Goal: Transaction & Acquisition: Obtain resource

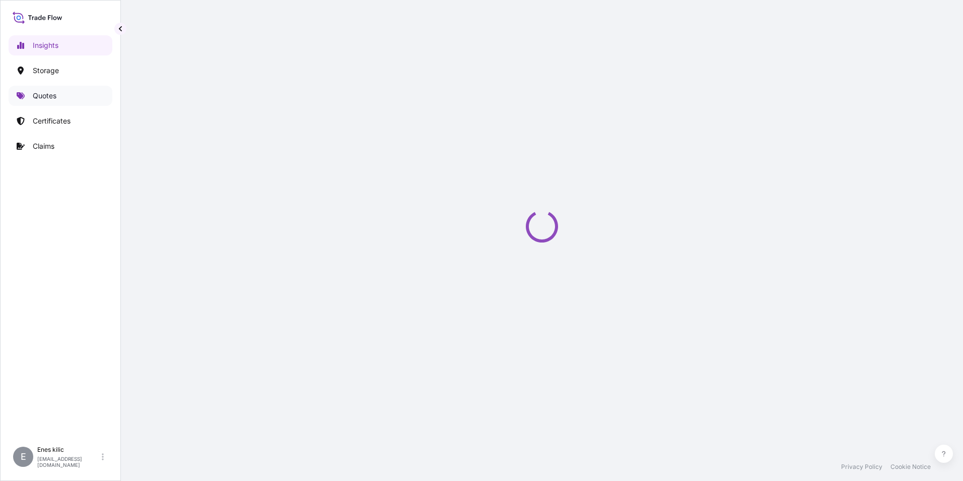
select select "2025"
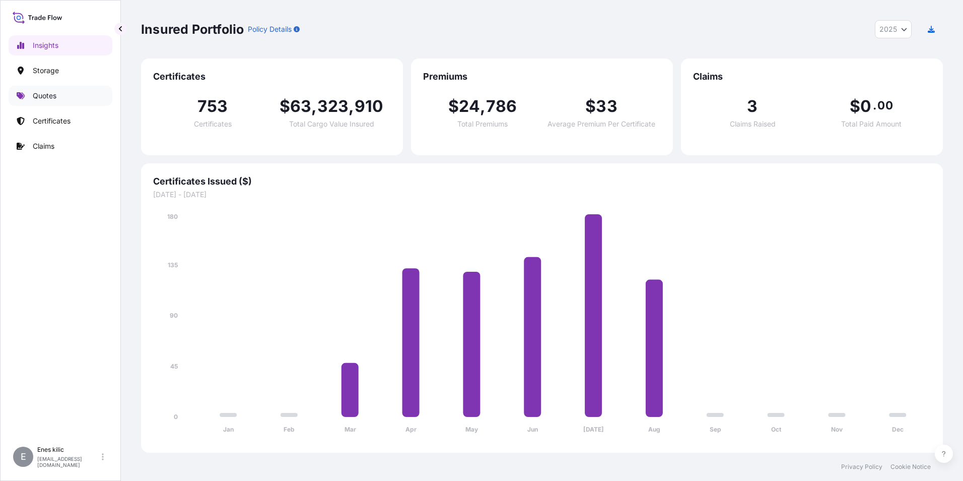
click at [70, 100] on link "Quotes" at bounding box center [61, 96] width 104 height 20
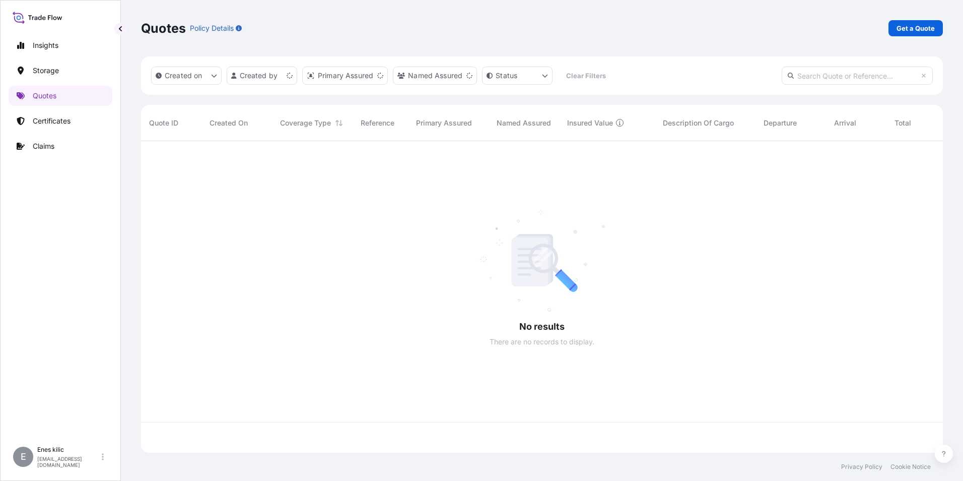
scroll to position [309, 795]
click at [898, 33] on link "Get a Quote" at bounding box center [916, 28] width 54 height 16
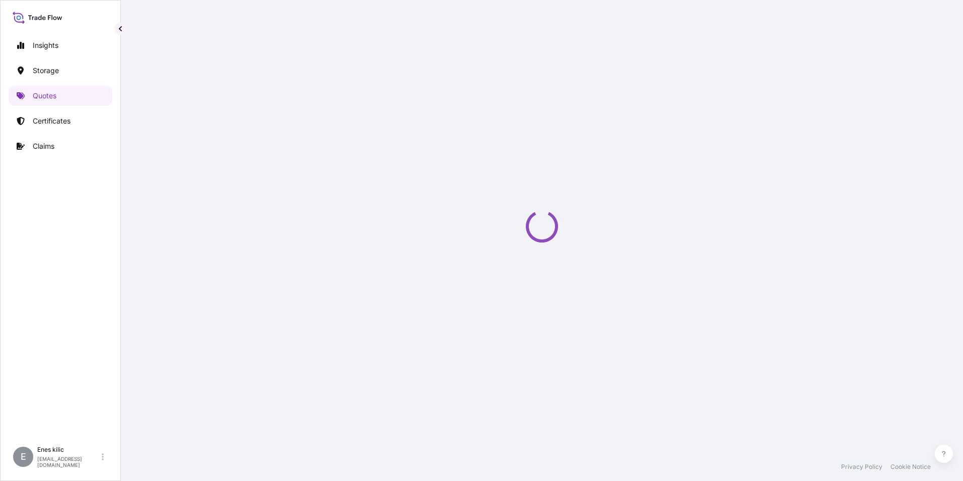
select select "Water"
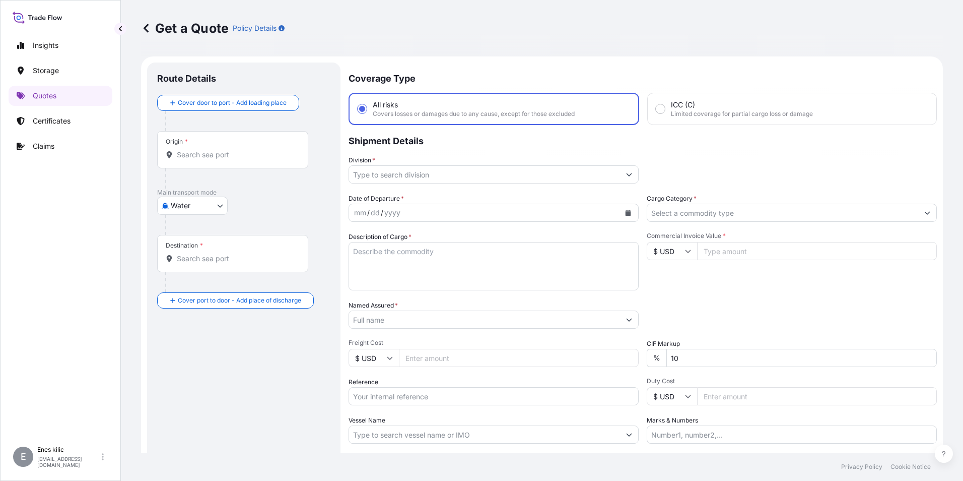
scroll to position [16, 0]
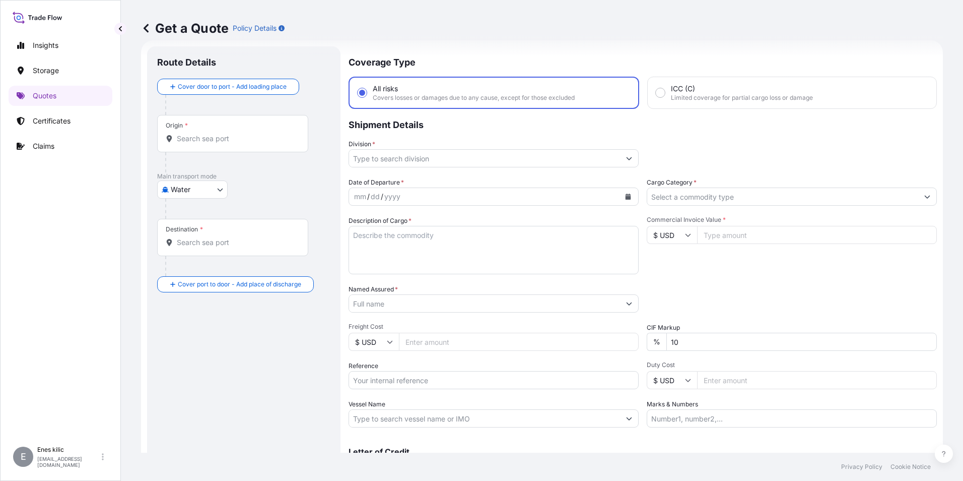
click at [227, 143] on input "Origin *" at bounding box center [236, 139] width 119 height 10
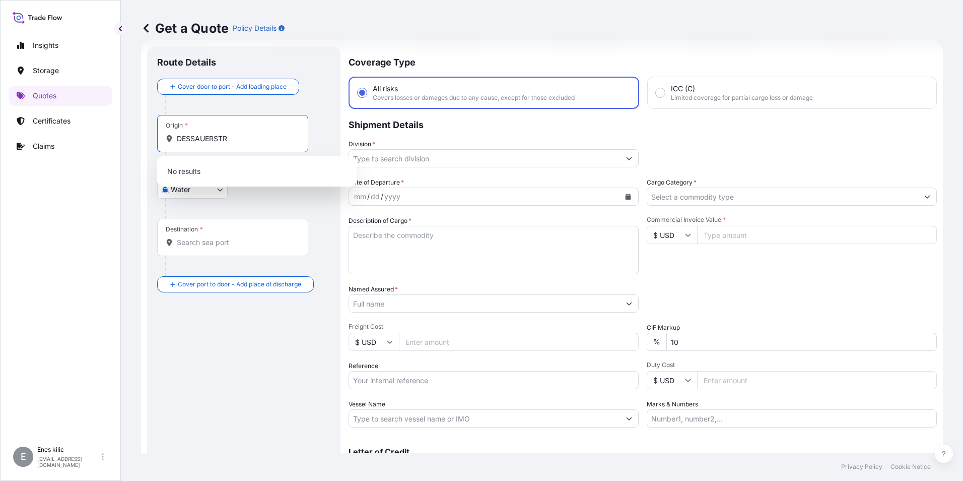
type input "DESSAUERSTR"
click at [188, 186] on body "Insights Storage Quotes Certificates Claims E [PERSON_NAME] [PERSON_NAME][EMAIL…" at bounding box center [481, 240] width 963 height 481
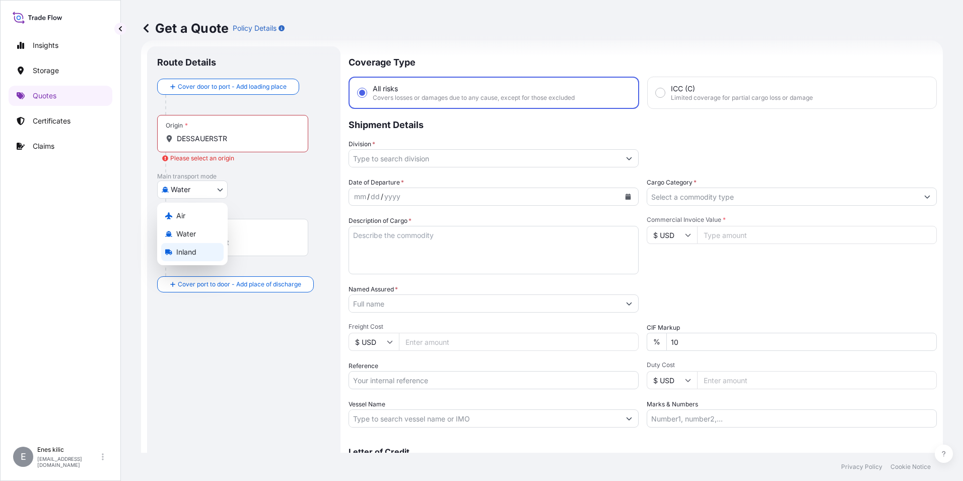
click at [198, 251] on div "Inland" at bounding box center [192, 252] width 62 height 18
select select "Inland"
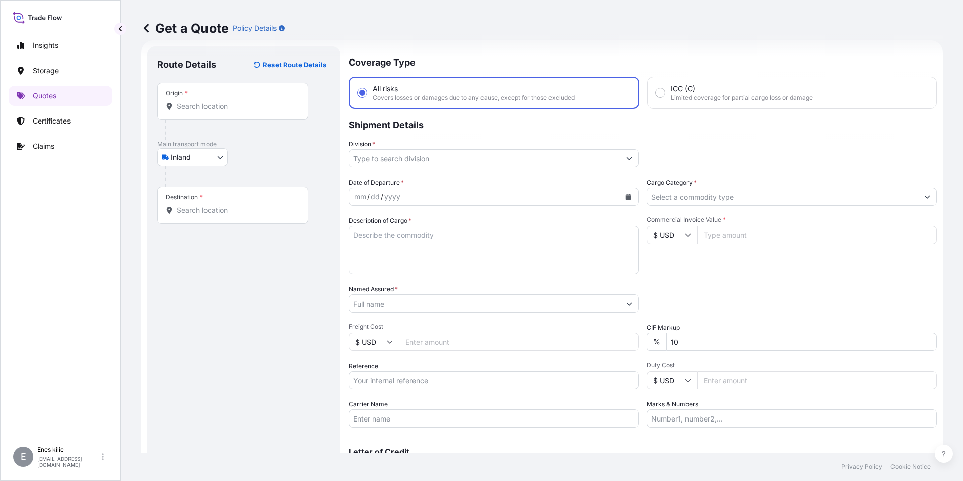
click at [225, 114] on div "Origin *" at bounding box center [232, 101] width 151 height 37
click at [225, 111] on input "Origin *" at bounding box center [236, 106] width 119 height 10
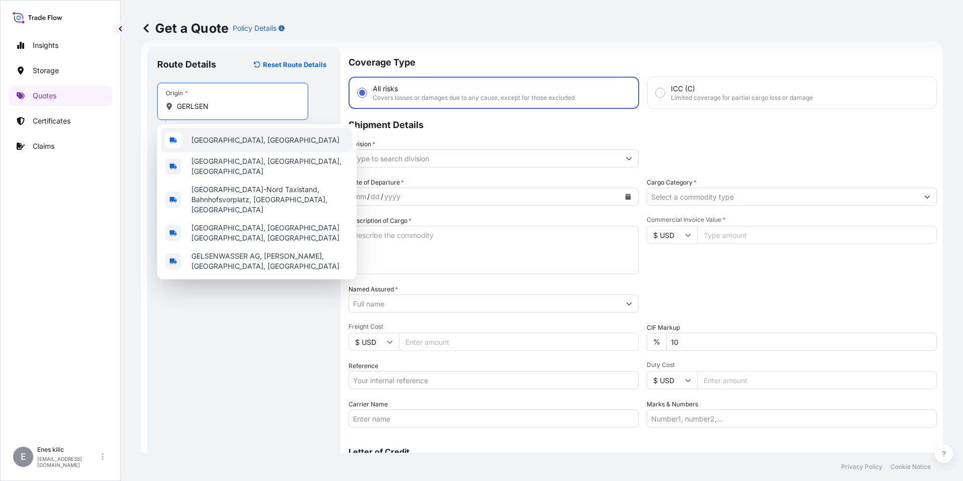
click at [247, 131] on div "[GEOGRAPHIC_DATA], [GEOGRAPHIC_DATA]" at bounding box center [256, 140] width 191 height 24
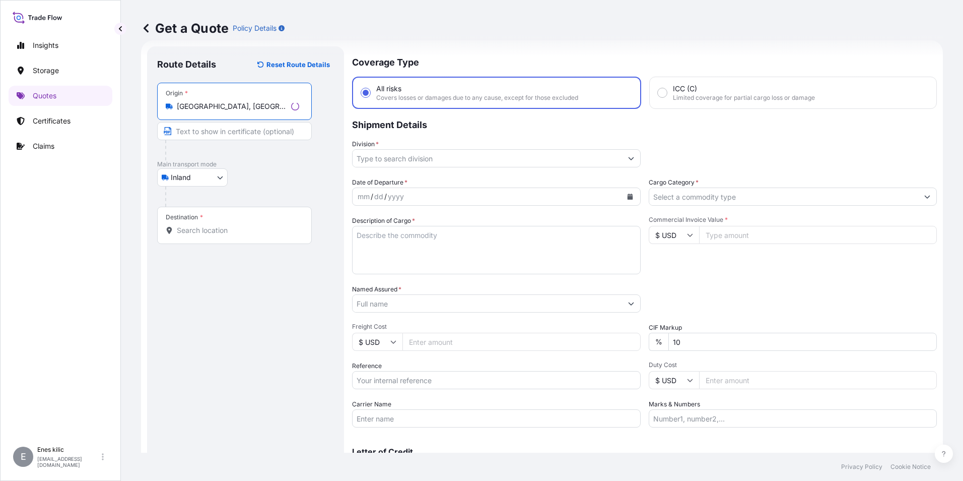
type input "[GEOGRAPHIC_DATA], [GEOGRAPHIC_DATA]"
click at [230, 222] on div "Destination *" at bounding box center [234, 225] width 155 height 37
click at [230, 225] on input "Destination *" at bounding box center [238, 230] width 122 height 10
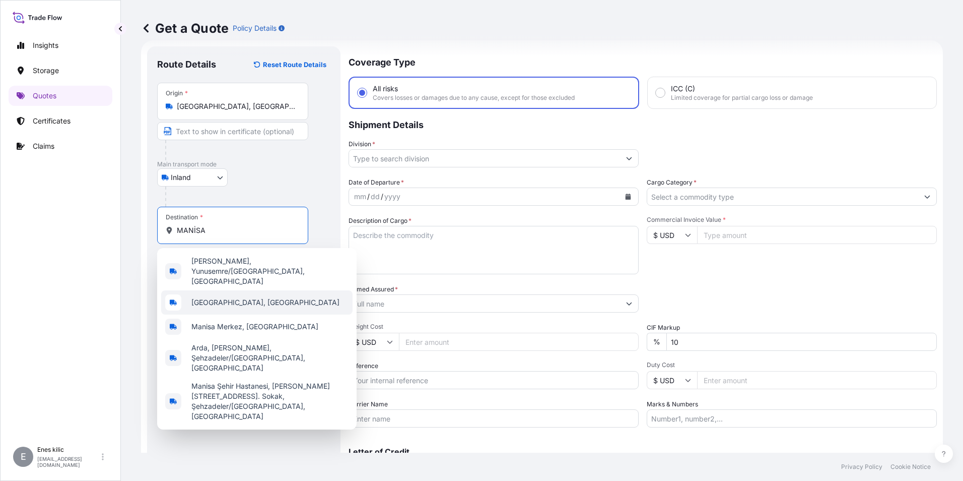
click at [258, 290] on div "[GEOGRAPHIC_DATA], [GEOGRAPHIC_DATA]" at bounding box center [256, 302] width 191 height 24
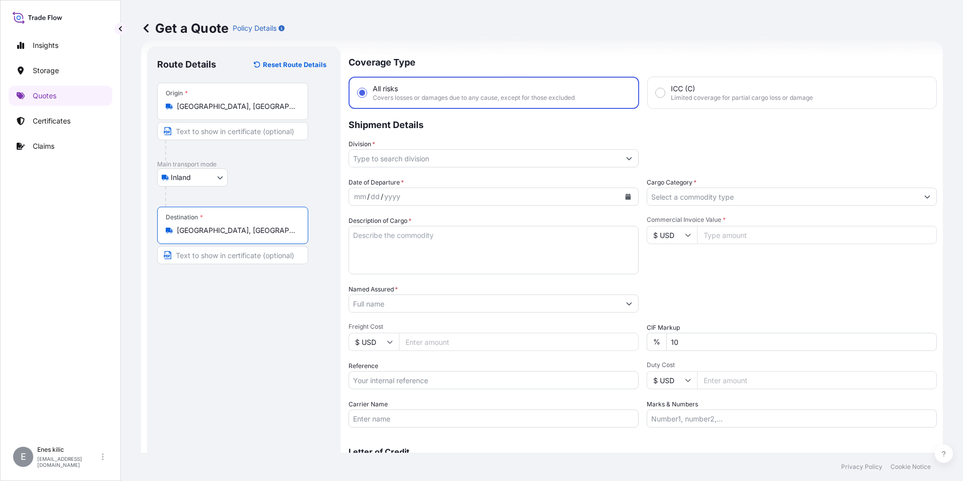
type input "[GEOGRAPHIC_DATA], [GEOGRAPHIC_DATA]"
click at [416, 146] on div "Division *" at bounding box center [494, 153] width 290 height 28
click at [418, 159] on input "Division *" at bounding box center [488, 158] width 270 height 18
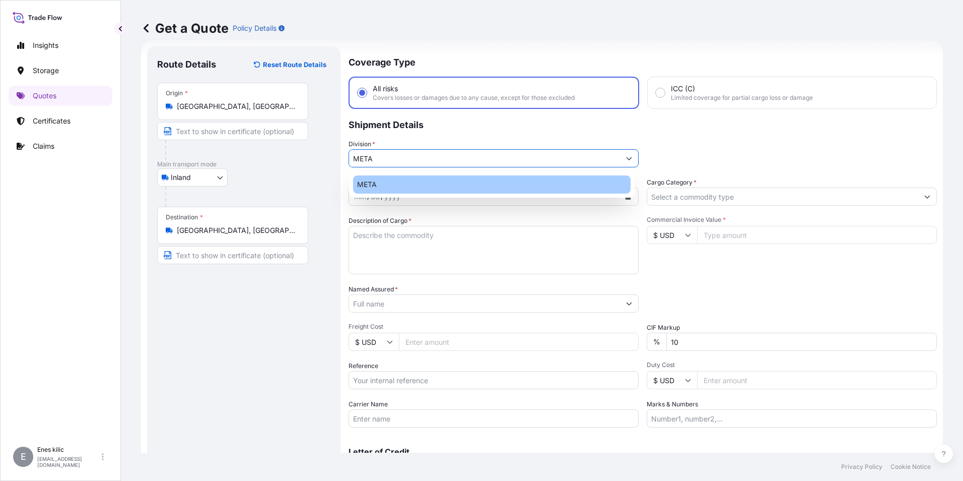
click at [423, 182] on div "META" at bounding box center [492, 184] width 278 height 18
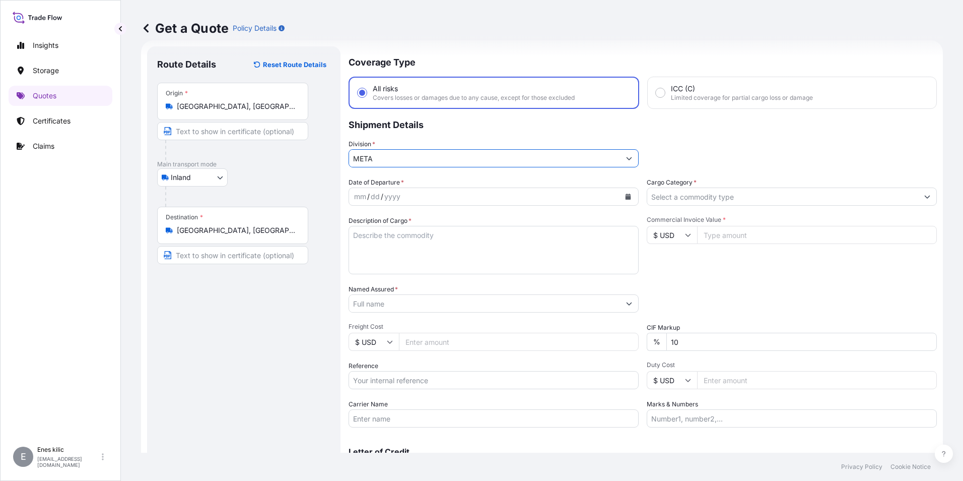
type input "META"
click at [697, 196] on input "Cargo Category *" at bounding box center [782, 196] width 271 height 18
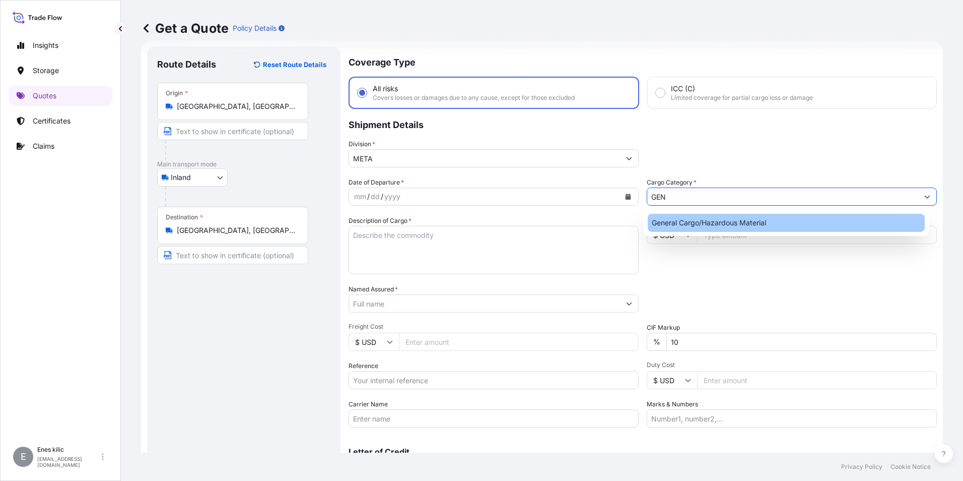
click at [698, 219] on div "General Cargo/Hazardous Material" at bounding box center [787, 223] width 278 height 18
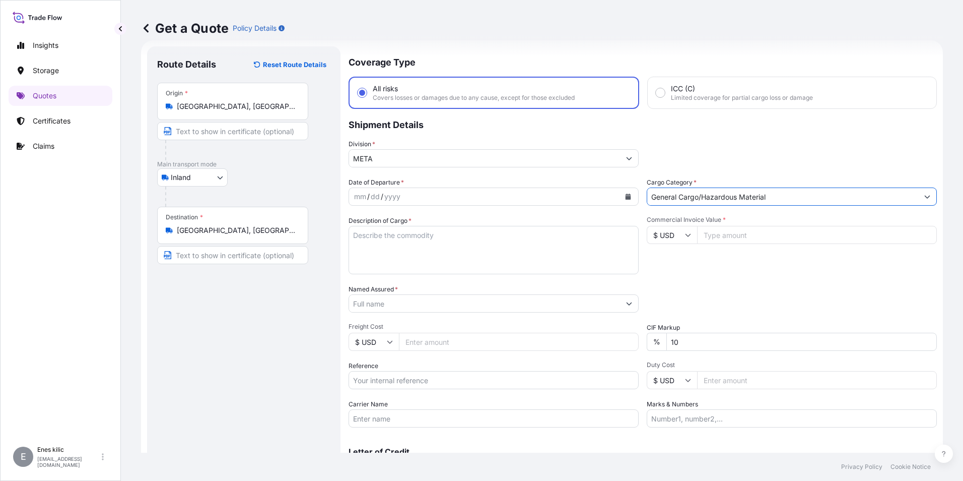
type input "General Cargo/Hazardous Material"
click at [749, 237] on input "Commercial Invoice Value *" at bounding box center [817, 235] width 240 height 18
click at [669, 228] on input "$ USD" at bounding box center [672, 235] width 50 height 18
click at [657, 246] on div "TL TRY" at bounding box center [668, 236] width 42 height 19
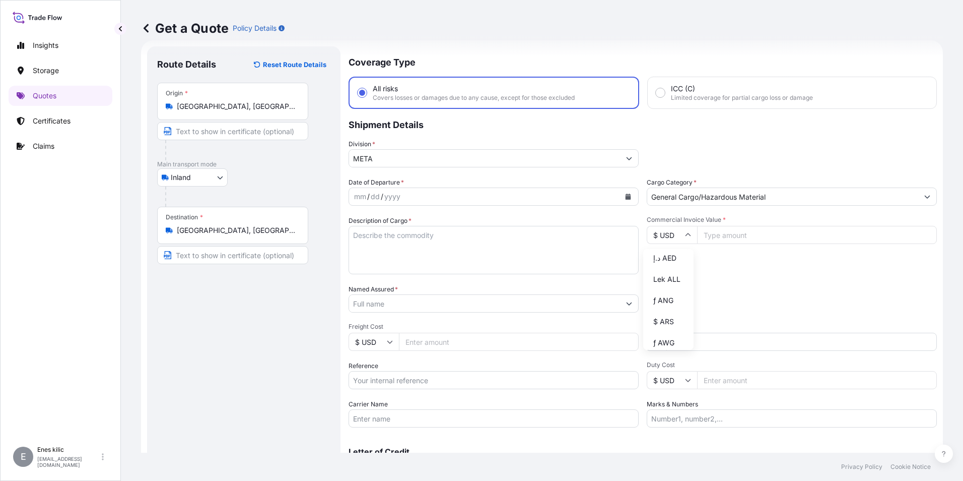
type input "TL TRY"
click at [415, 198] on div "mm / dd / yyyy" at bounding box center [484, 196] width 271 height 18
click at [625, 196] on icon "Calendar" at bounding box center [628, 196] width 6 height 6
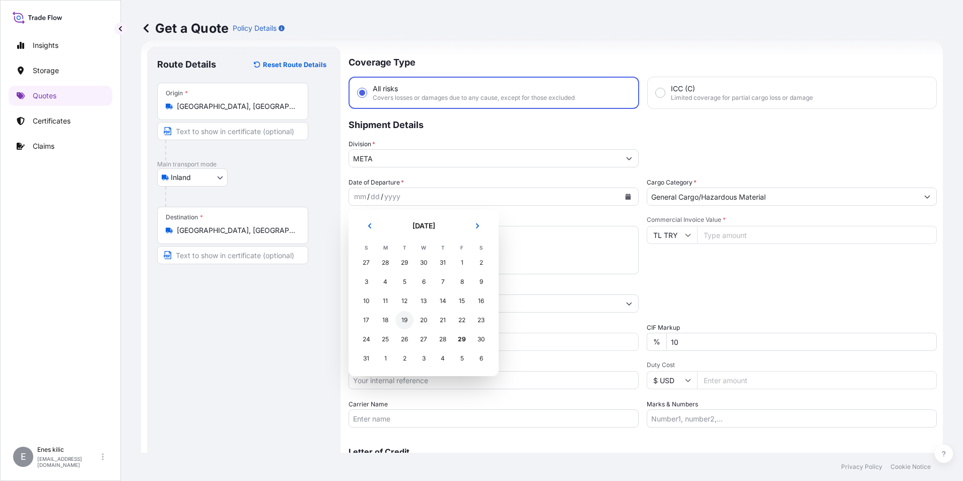
click at [402, 321] on div "19" at bounding box center [405, 320] width 18 height 18
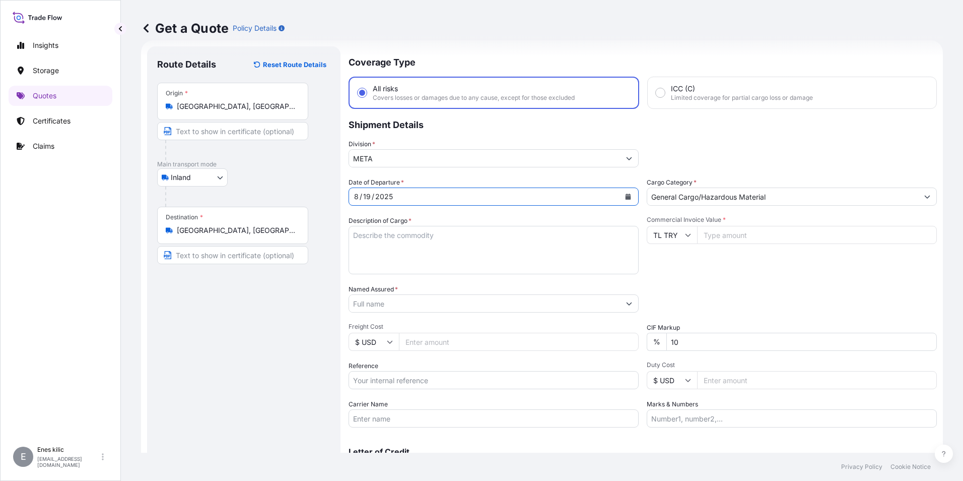
click at [385, 251] on textarea "Description of Cargo *" at bounding box center [494, 250] width 290 height 48
click at [400, 238] on textarea "Description of Cargo *" at bounding box center [494, 250] width 290 height 48
paste textarea "PLASTIC PLT"
click at [416, 239] on textarea "PLASTIC PLT" at bounding box center [494, 250] width 290 height 48
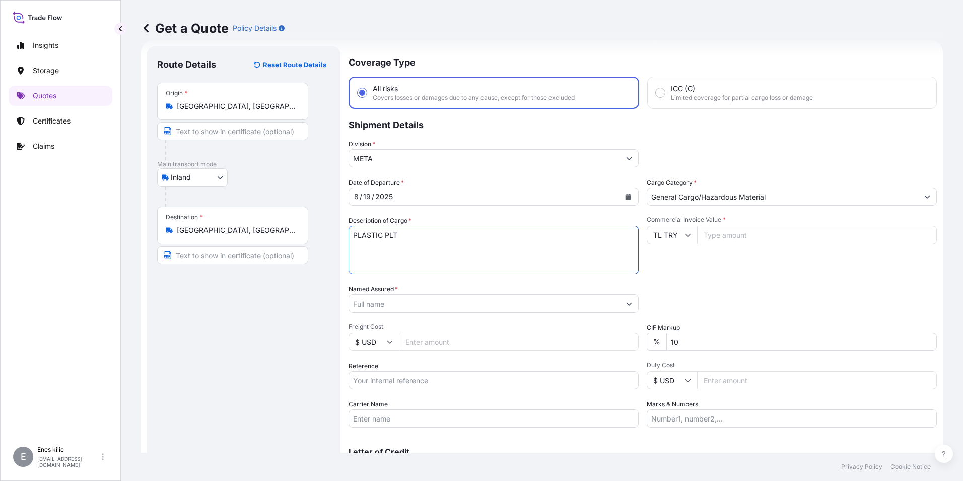
paste textarea "18 KAP - 2166"
click at [421, 250] on textarea "PLASTIC PLT 18 KAP - 2166" at bounding box center [494, 250] width 290 height 48
paste textarea "35 BEJ 046"
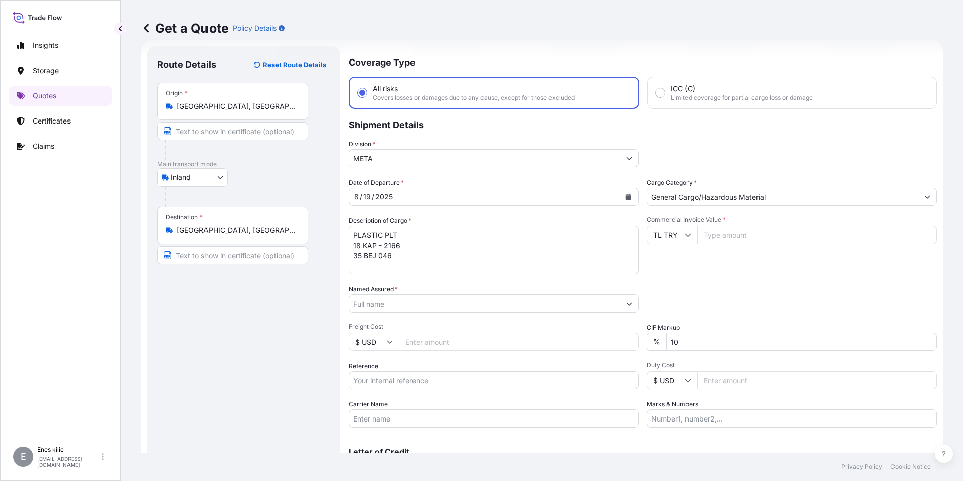
click at [415, 258] on textarea "PLASTIC PLT 18 KAP - 2166 35 BEJ 046" at bounding box center [494, 250] width 290 height 48
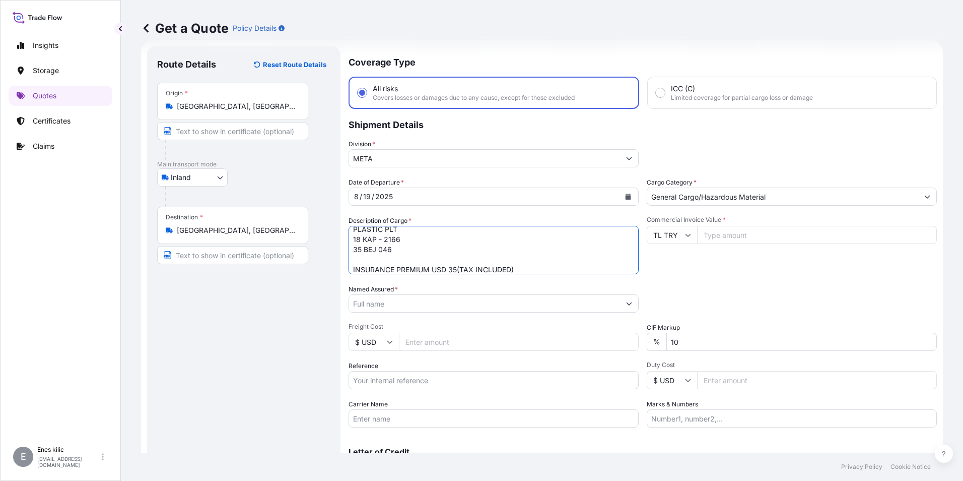
type textarea "PLASTIC PLT 18 KAP - 2166 35 BEJ 046 INSURANCE PREMIUM USD 35(TAX INCLUDED)"
click at [724, 236] on input "Commercial Invoice Value *" at bounding box center [817, 235] width 240 height 18
type input "540982.22"
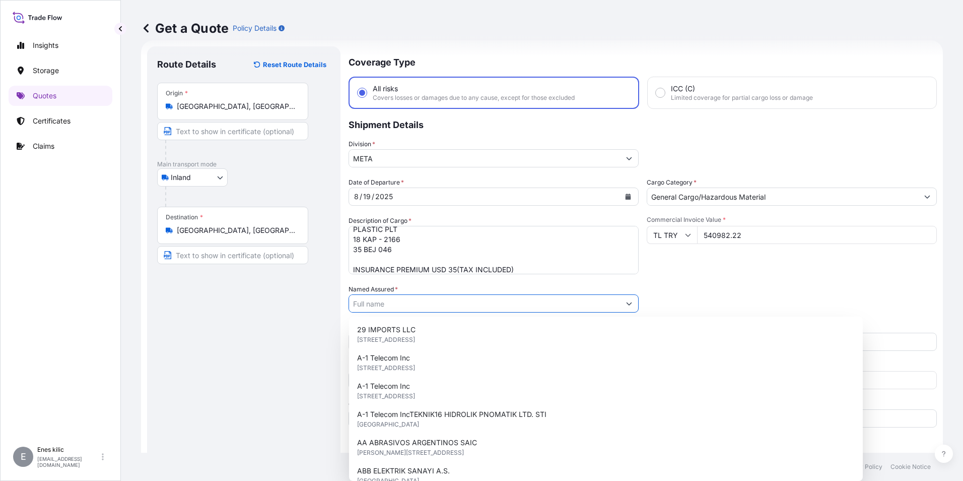
click at [456, 301] on input "Named Assured *" at bounding box center [484, 303] width 271 height 18
paste input "BALL TRADING [GEOGRAPHIC_DATA]"
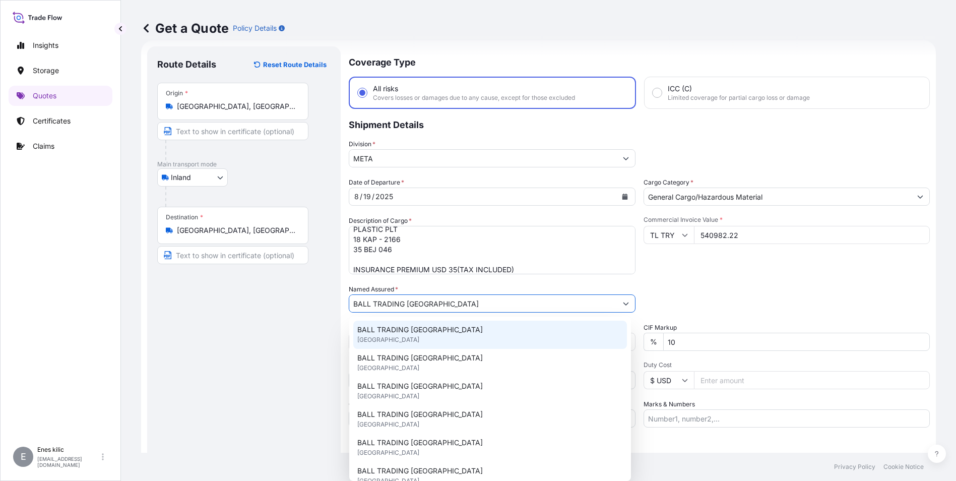
click at [416, 323] on div "BALL TRADING [GEOGRAPHIC_DATA] [GEOGRAPHIC_DATA]" at bounding box center [490, 334] width 274 height 28
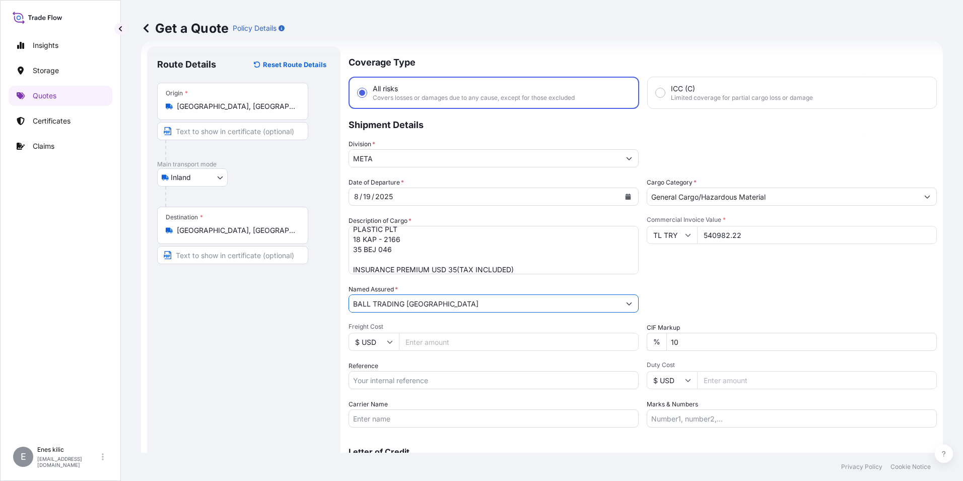
type input "BALL TRADING [GEOGRAPHIC_DATA]"
click at [721, 301] on div "Packing Category Type to search a container mode Please select a primary mode o…" at bounding box center [792, 298] width 290 height 28
click at [708, 338] on input "10" at bounding box center [802, 342] width 271 height 18
type input "0"
click at [702, 289] on div "Packing Category Type to search a container mode Please select a primary mode o…" at bounding box center [792, 298] width 290 height 28
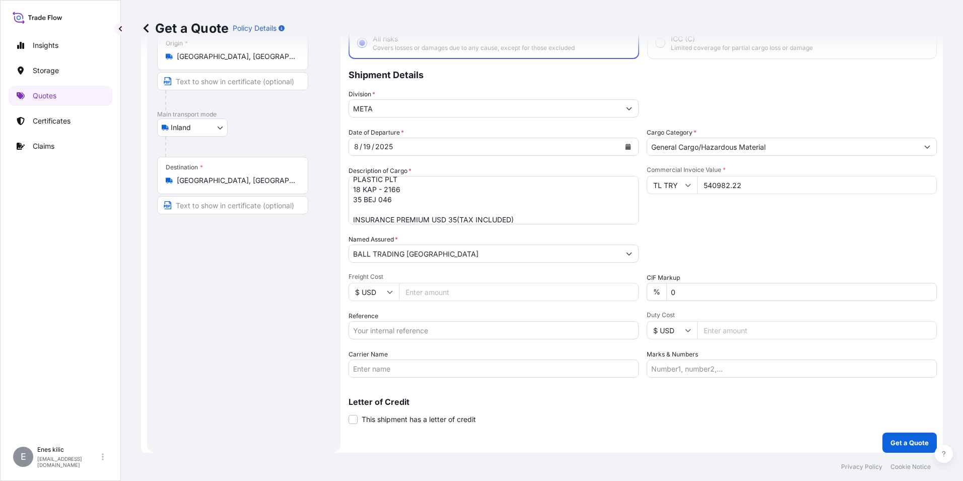
scroll to position [67, 0]
click at [460, 327] on input "Reference" at bounding box center [494, 329] width 290 height 18
click at [424, 321] on input "Reference" at bounding box center [494, 329] width 290 height 18
paste input "2211773328"
type input "2211773328"
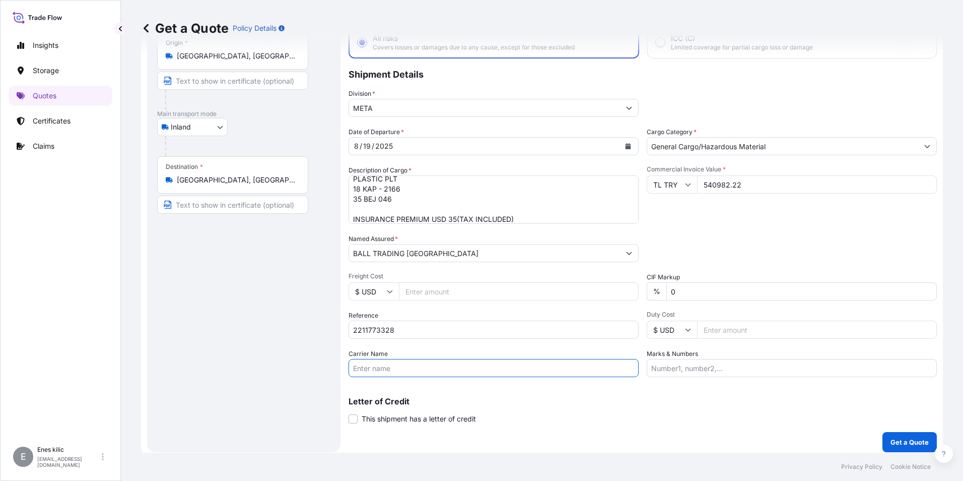
drag, startPoint x: 568, startPoint y: 360, endPoint x: 527, endPoint y: 367, distance: 41.8
click at [568, 360] on input "Carrier Name" at bounding box center [494, 368] width 290 height 18
click at [402, 370] on input "Carrier Name" at bounding box center [494, 368] width 290 height 18
paste input "35 BEJ 046"
type input "35 BEJ 046"
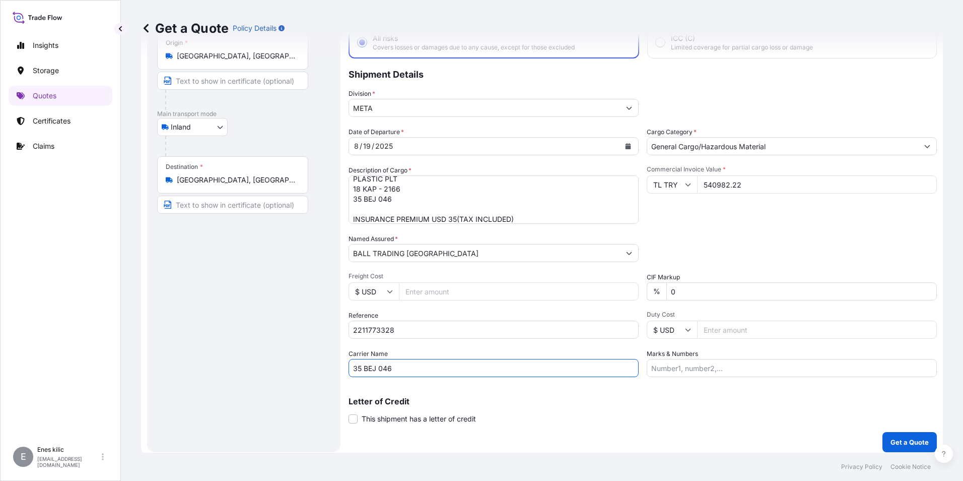
click at [724, 364] on input "Marks & Numbers" at bounding box center [792, 368] width 290 height 18
paste input "ARSPET"
type input "ARSPET"
click at [720, 402] on p "Letter of Credit" at bounding box center [643, 401] width 589 height 8
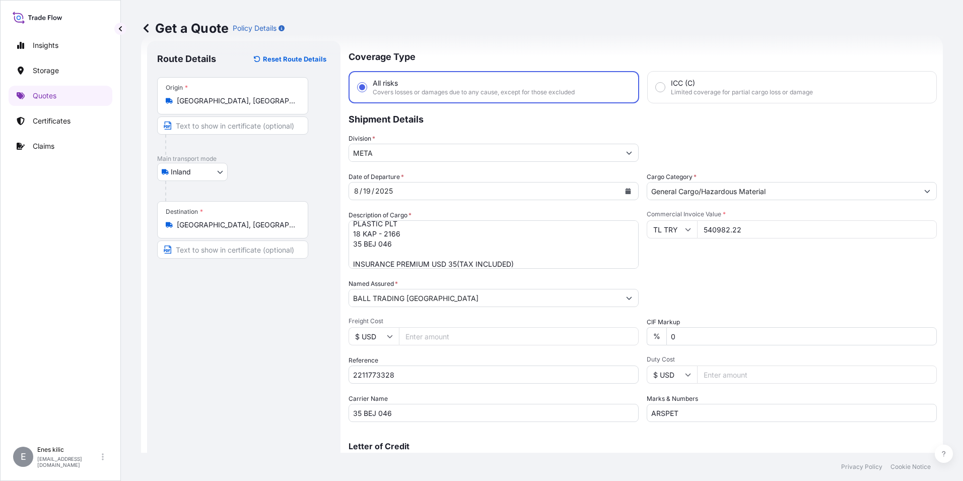
scroll to position [72, 0]
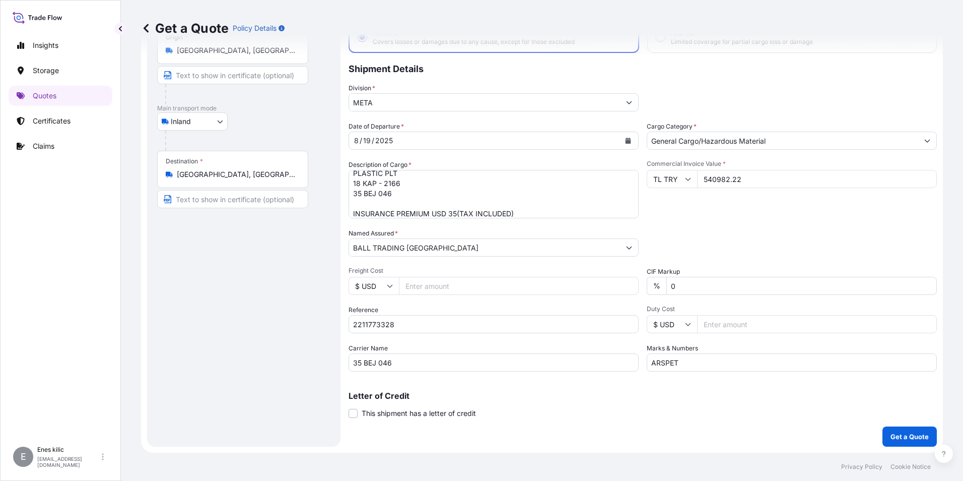
click at [896, 434] on p "Get a Quote" at bounding box center [910, 436] width 38 height 10
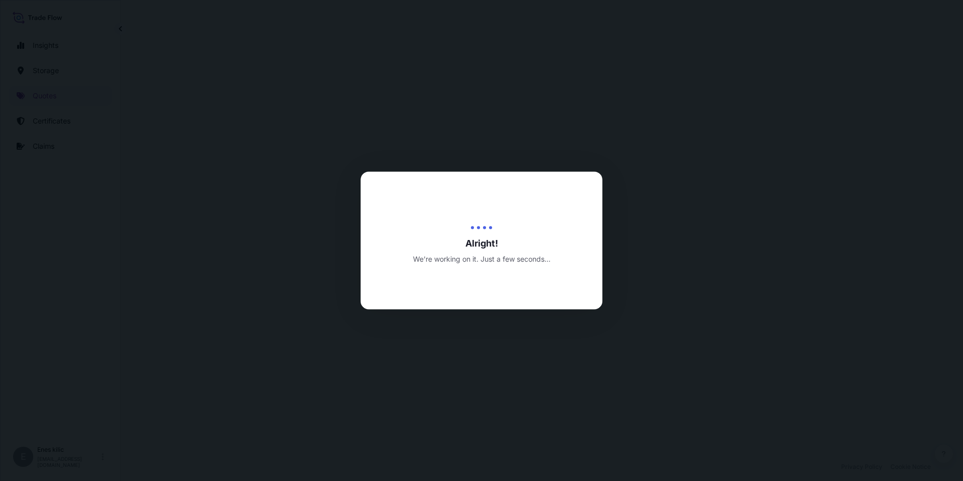
select select "Inland"
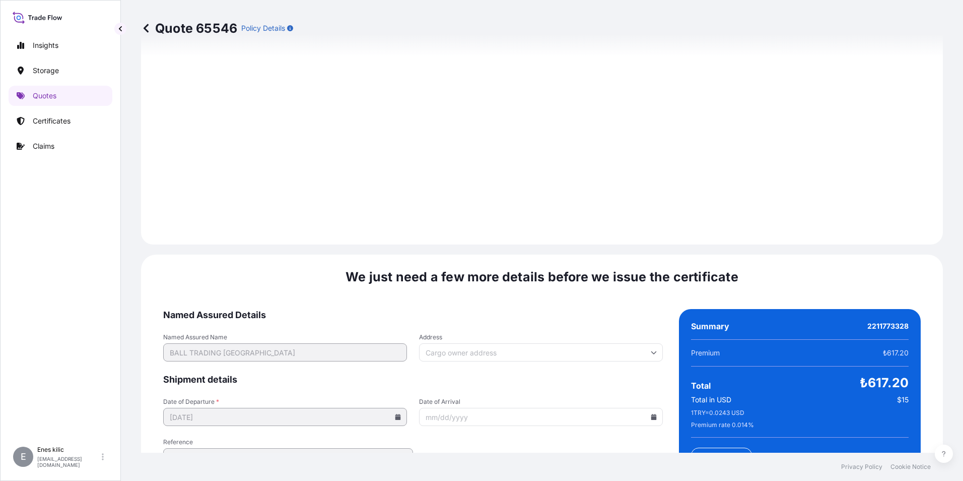
scroll to position [1471, 0]
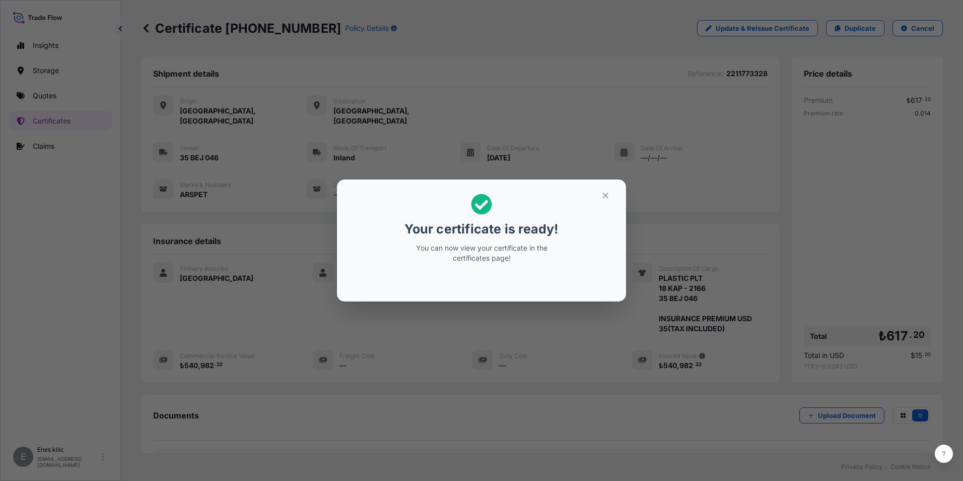
click at [602, 202] on button "button" at bounding box center [605, 195] width 25 height 16
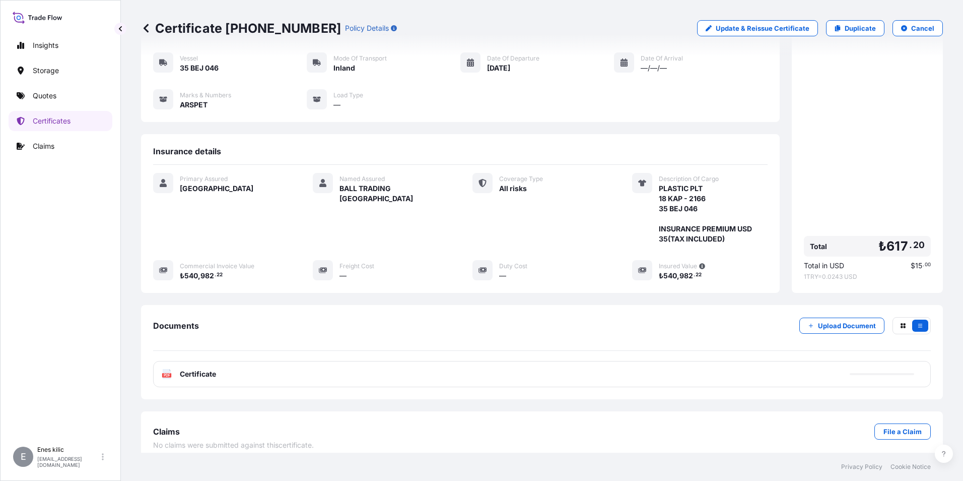
scroll to position [99, 0]
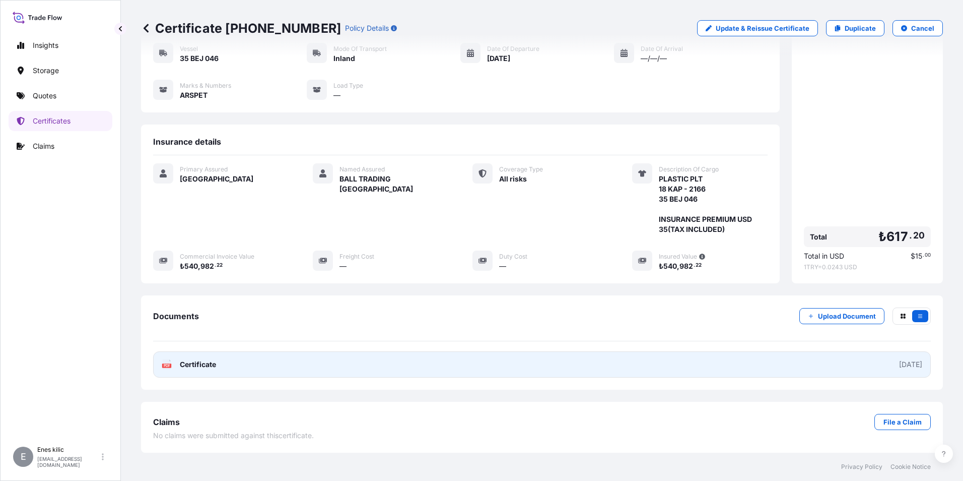
click at [223, 363] on link "PDF Certificate [DATE]" at bounding box center [542, 364] width 778 height 26
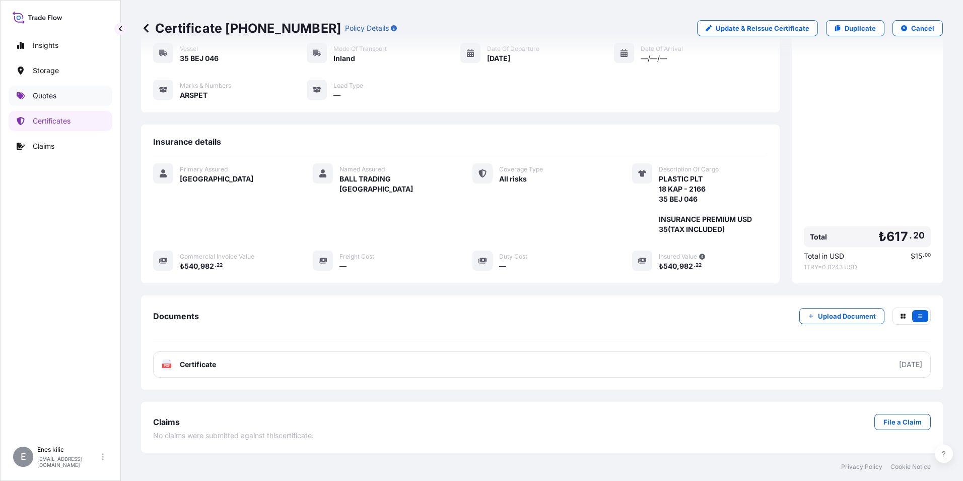
click at [67, 99] on link "Quotes" at bounding box center [61, 96] width 104 height 20
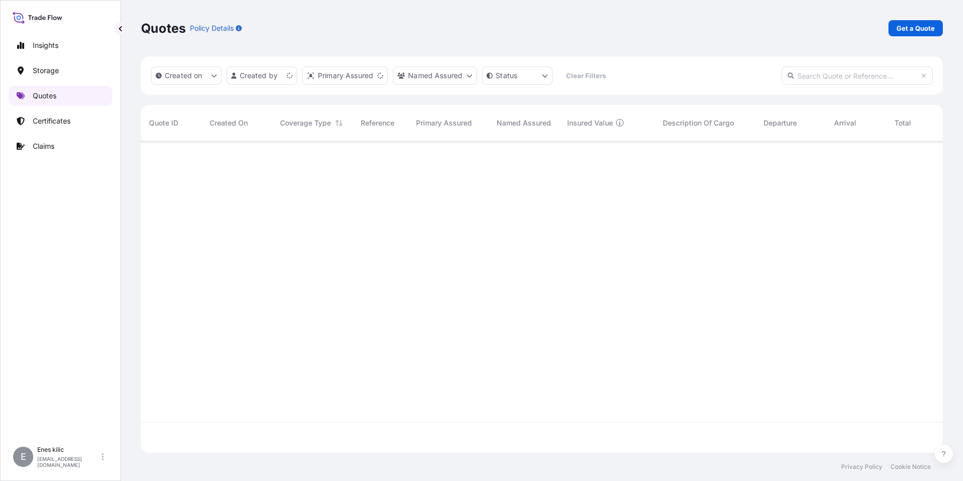
scroll to position [309, 795]
click at [925, 27] on p "Get a Quote" at bounding box center [916, 28] width 38 height 10
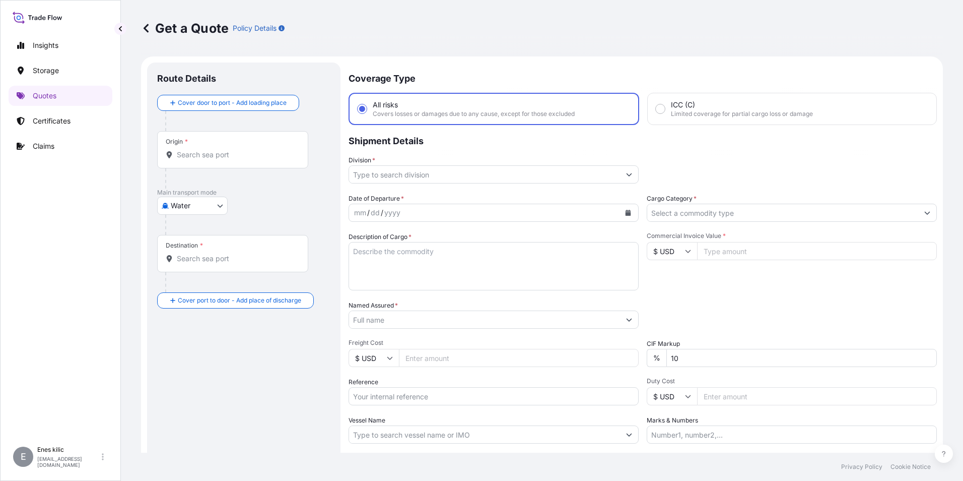
scroll to position [16, 0]
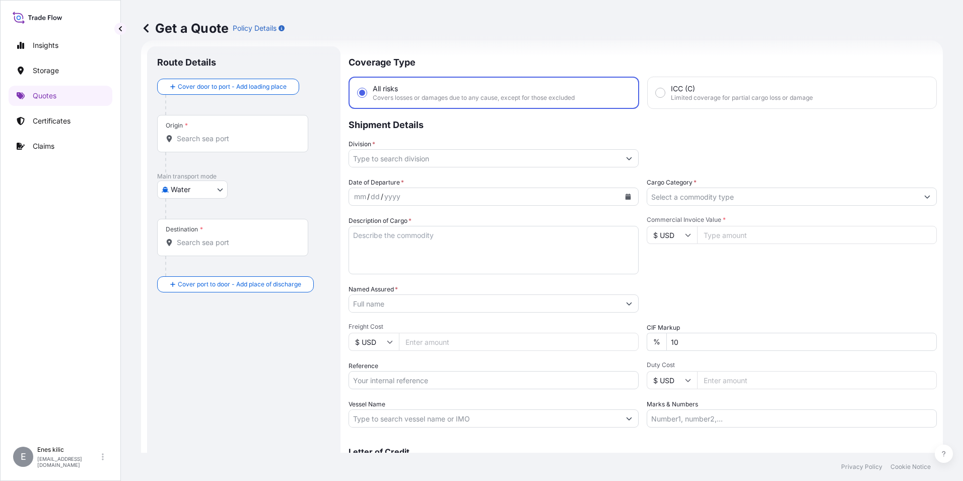
click at [194, 190] on body "Insights Storage Quotes Certificates Claims E [PERSON_NAME] [PERSON_NAME][EMAIL…" at bounding box center [481, 240] width 963 height 481
click at [194, 248] on span "Inland" at bounding box center [186, 252] width 20 height 10
select select "Inland"
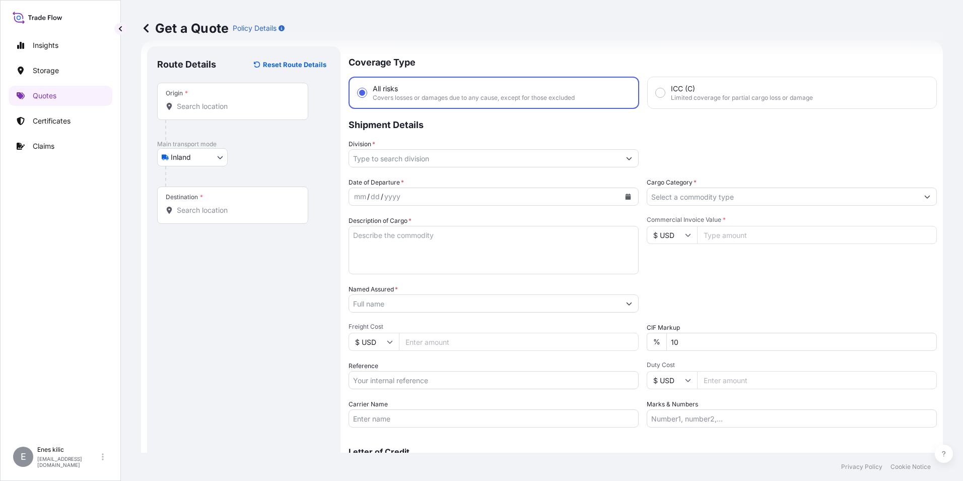
click at [213, 116] on div "Origin *" at bounding box center [232, 101] width 151 height 37
click at [213, 111] on input "Origin *" at bounding box center [236, 106] width 119 height 10
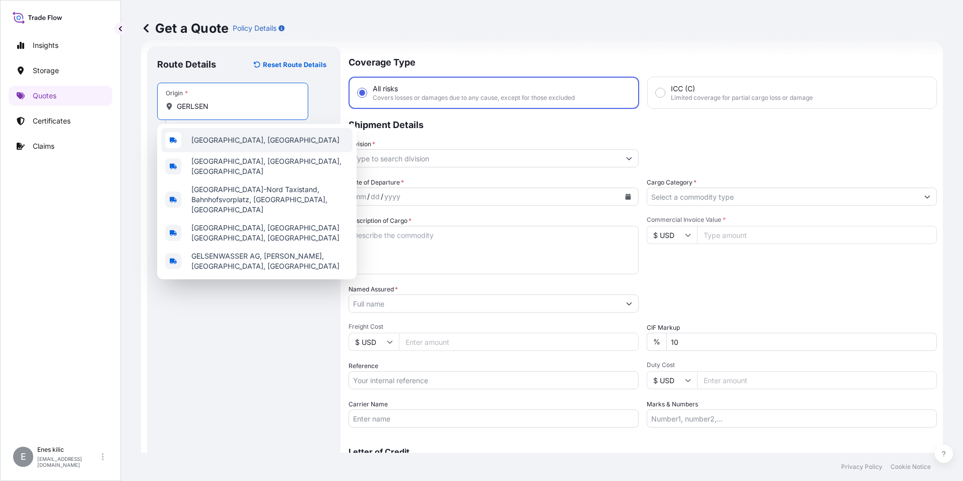
click at [241, 141] on span "[GEOGRAPHIC_DATA], [GEOGRAPHIC_DATA]" at bounding box center [265, 140] width 148 height 10
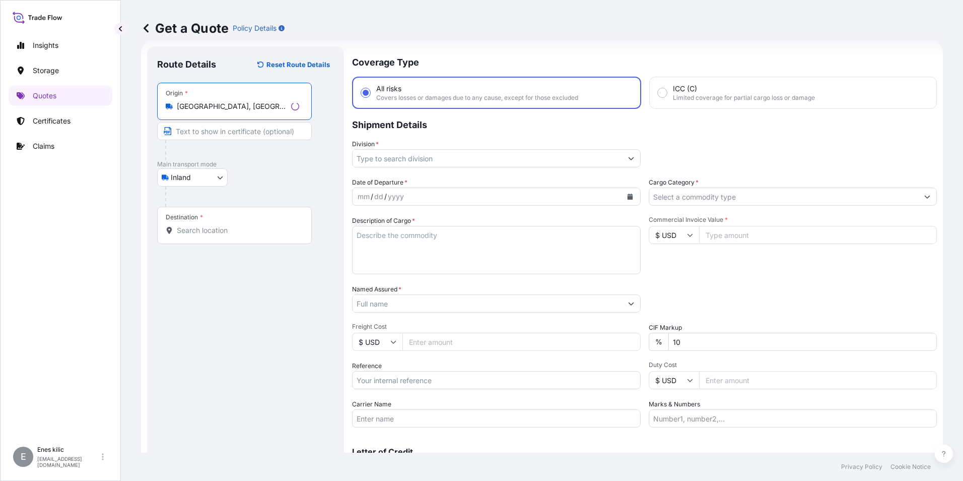
type input "[GEOGRAPHIC_DATA], [GEOGRAPHIC_DATA]"
click at [241, 217] on div "Destination *" at bounding box center [234, 225] width 155 height 37
click at [241, 225] on input "Destination *" at bounding box center [238, 230] width 122 height 10
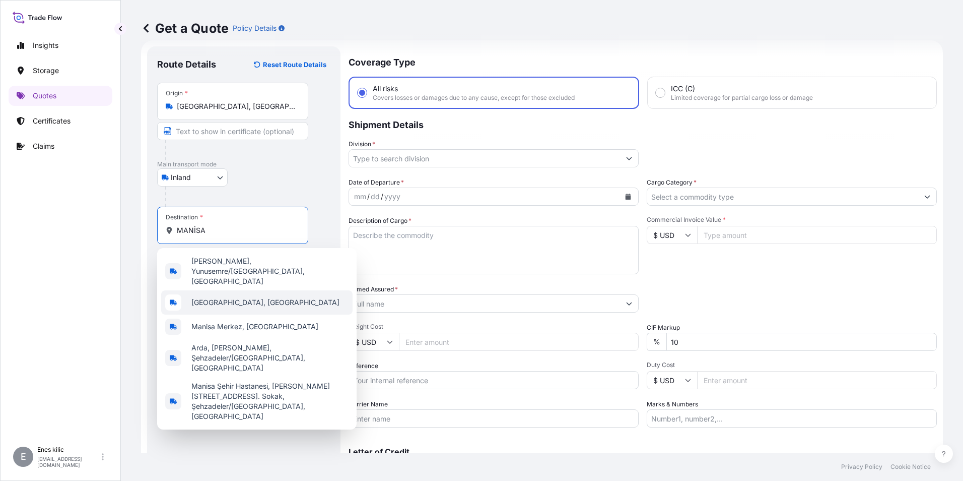
click at [232, 297] on span "[GEOGRAPHIC_DATA], [GEOGRAPHIC_DATA]" at bounding box center [265, 302] width 148 height 10
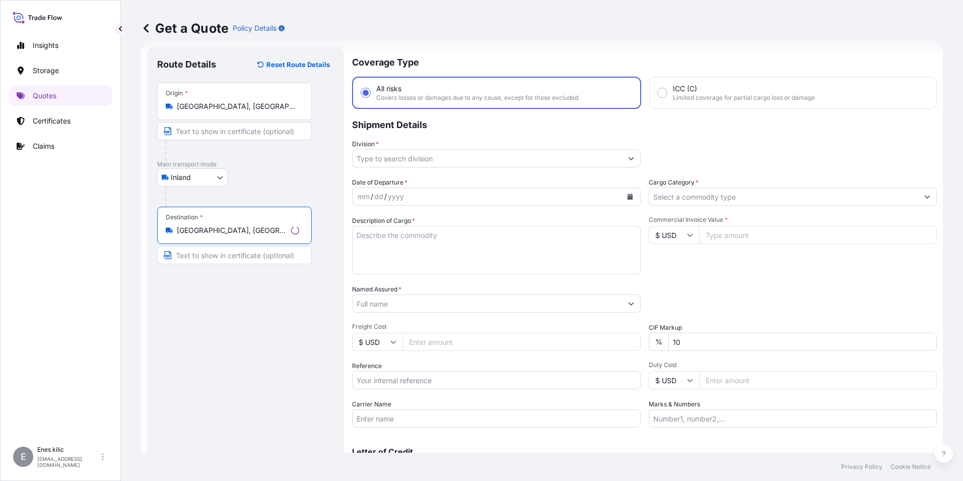
type input "[GEOGRAPHIC_DATA], [GEOGRAPHIC_DATA]"
click at [381, 164] on input "Division *" at bounding box center [488, 158] width 270 height 18
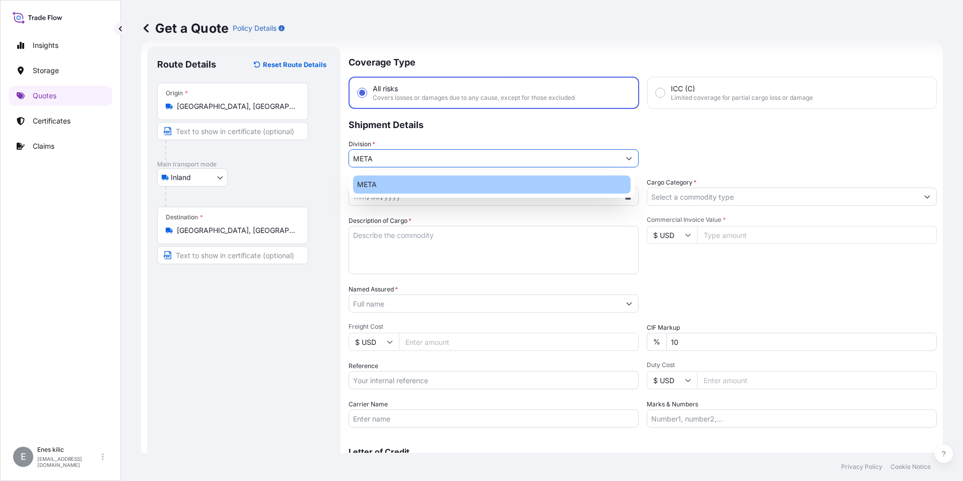
click at [450, 182] on div "META" at bounding box center [492, 184] width 278 height 18
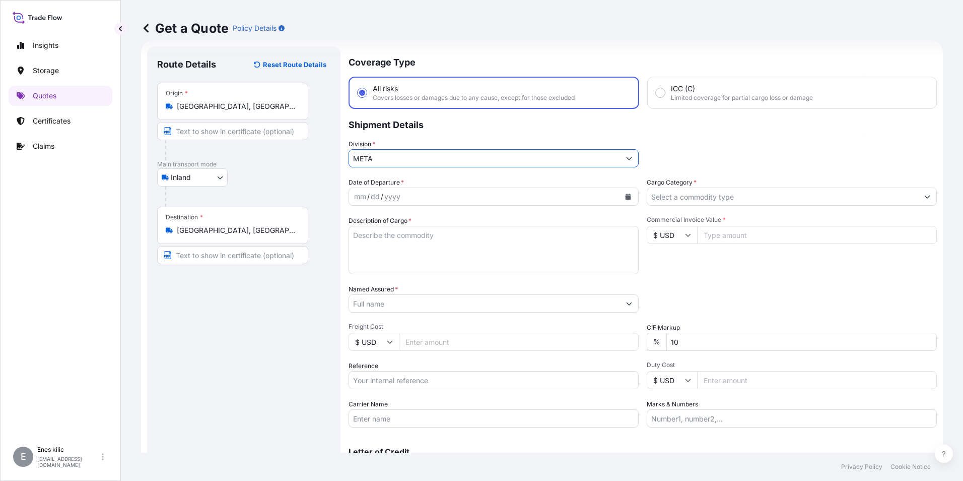
type input "META"
click at [713, 198] on input "Cargo Category *" at bounding box center [782, 196] width 271 height 18
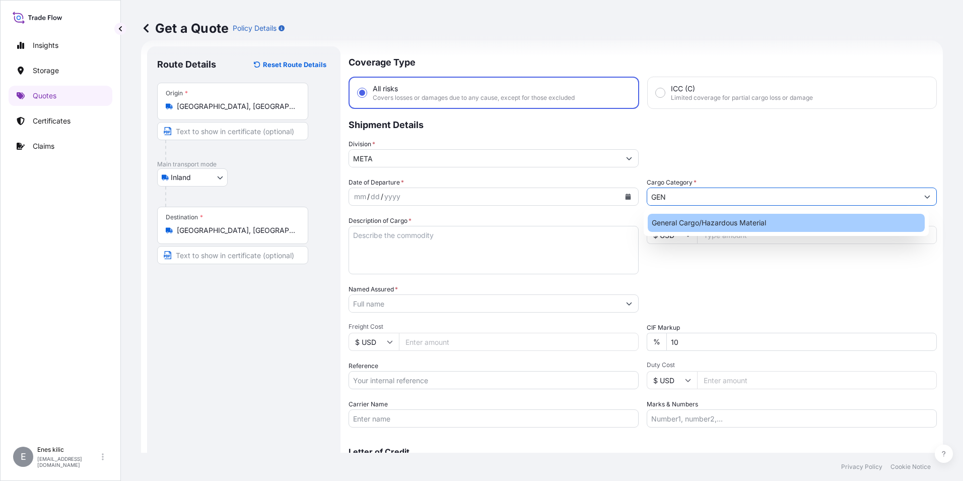
click at [718, 230] on div "General Cargo/Hazardous Material" at bounding box center [787, 223] width 278 height 18
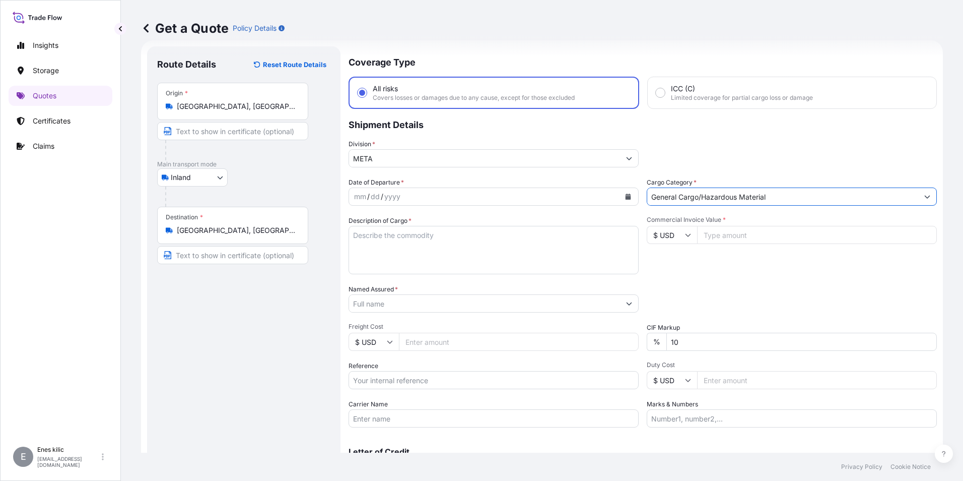
type input "General Cargo/Hazardous Material"
click at [750, 235] on input "Commercial Invoice Value *" at bounding box center [817, 235] width 240 height 18
click at [628, 196] on button "Calendar" at bounding box center [628, 196] width 16 height 16
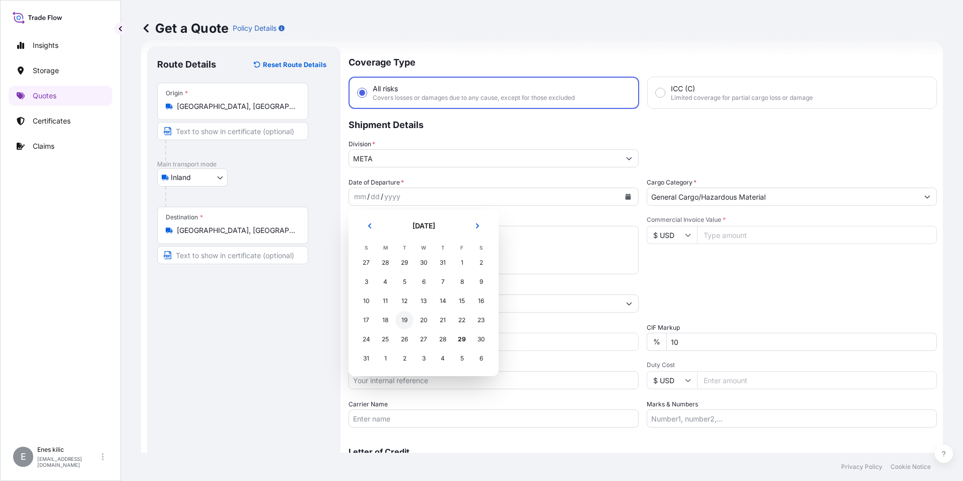
click at [405, 320] on div "19" at bounding box center [405, 320] width 18 height 18
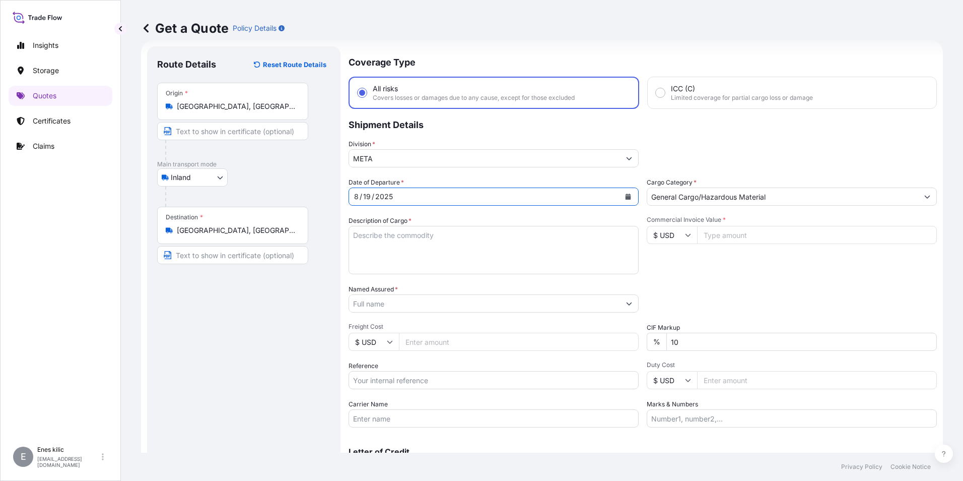
click at [416, 210] on div "Date of Departure * [DATE] Cargo Category * General Cargo/Hazardous Material De…" at bounding box center [643, 302] width 589 height 250
click at [414, 240] on textarea "Description of Cargo *" at bounding box center [494, 250] width 290 height 48
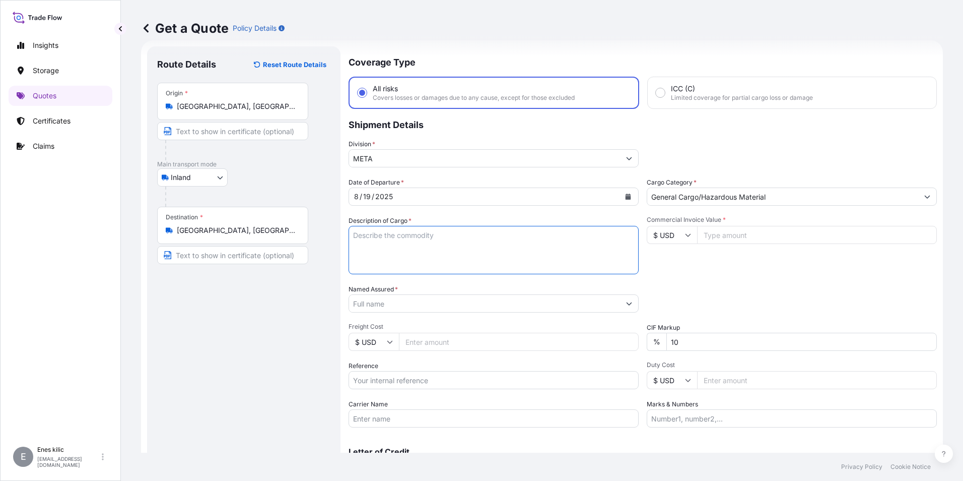
click at [676, 235] on input "$ USD" at bounding box center [672, 235] width 50 height 18
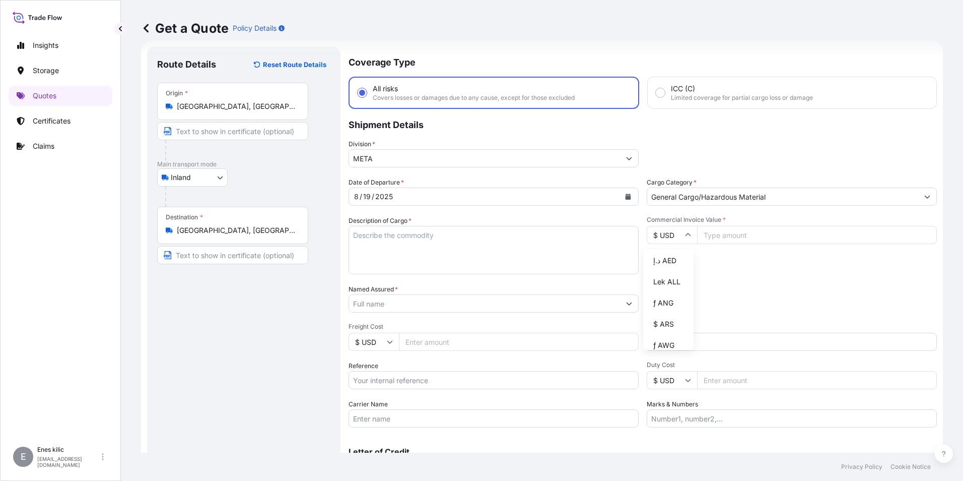
scroll to position [403, 0]
click at [663, 229] on div "TL TRY" at bounding box center [668, 219] width 42 height 19
type input "TL TRY"
click at [728, 231] on input "Commercial Invoice Value *" at bounding box center [817, 235] width 240 height 18
click at [745, 237] on input "Commercial Invoice Value *" at bounding box center [817, 235] width 240 height 18
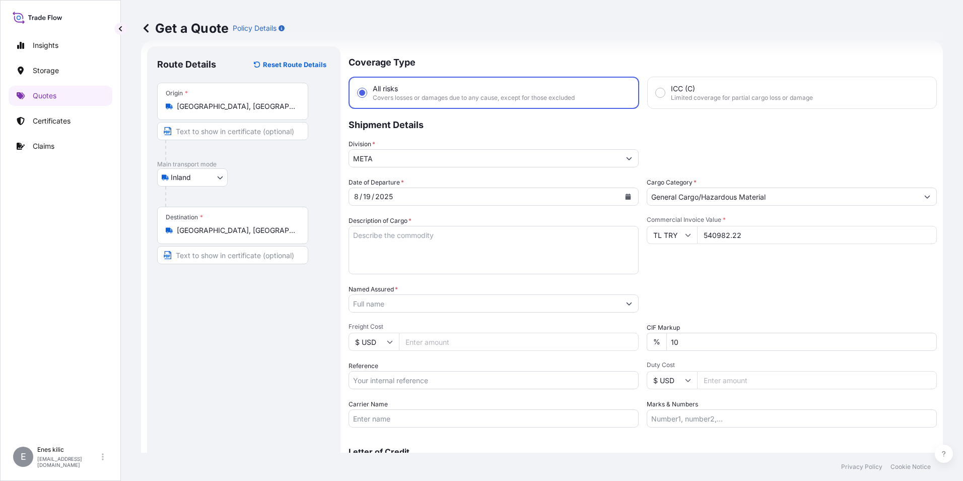
type input "540982.22"
click at [459, 258] on textarea "Description of Cargo *" at bounding box center [494, 250] width 290 height 48
click at [384, 241] on textarea "Description of Cargo *" at bounding box center [494, 250] width 290 height 48
paste textarea "PLASTIC PLT"
click at [456, 240] on textarea "PLASTIC PLT" at bounding box center [494, 250] width 290 height 48
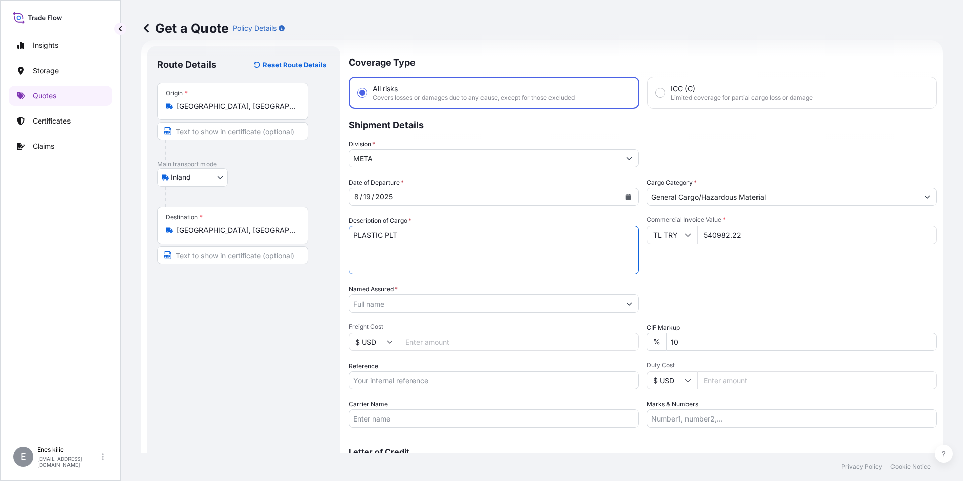
paste textarea "18 KAP - 2166"
click at [448, 255] on textarea "PLASTIC PLT 18 KAP - 2166" at bounding box center [494, 250] width 290 height 48
paste textarea "35 HC 3143"
type textarea "PLASTIC PLT 18 KAP - 2166 35 HC 3143"
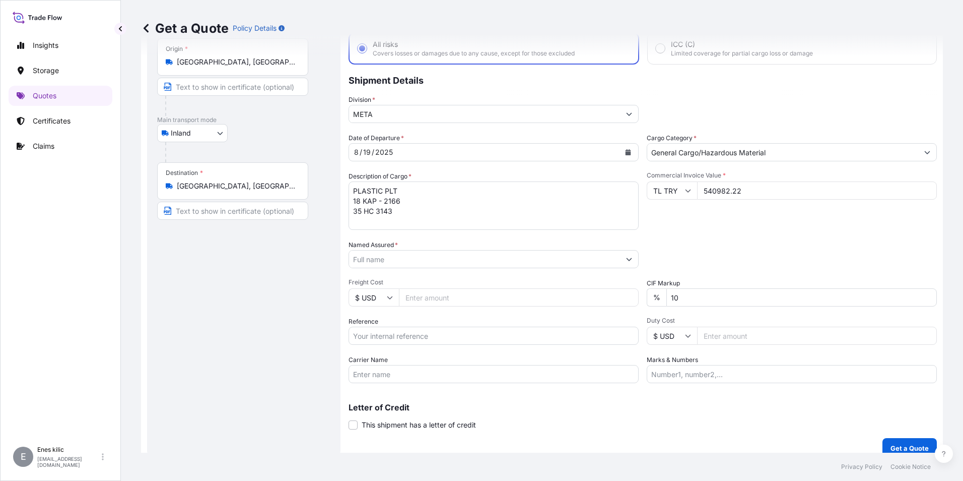
scroll to position [72, 0]
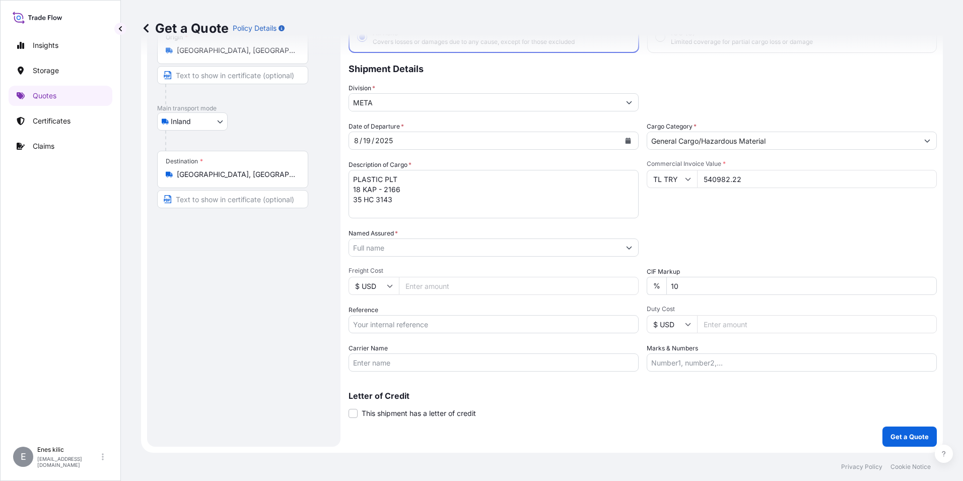
click at [716, 366] on input "Marks & Numbers" at bounding box center [792, 362] width 290 height 18
paste input "ARSPET"
type input "ARSPET"
click at [579, 364] on input "Carrier Name" at bounding box center [494, 362] width 290 height 18
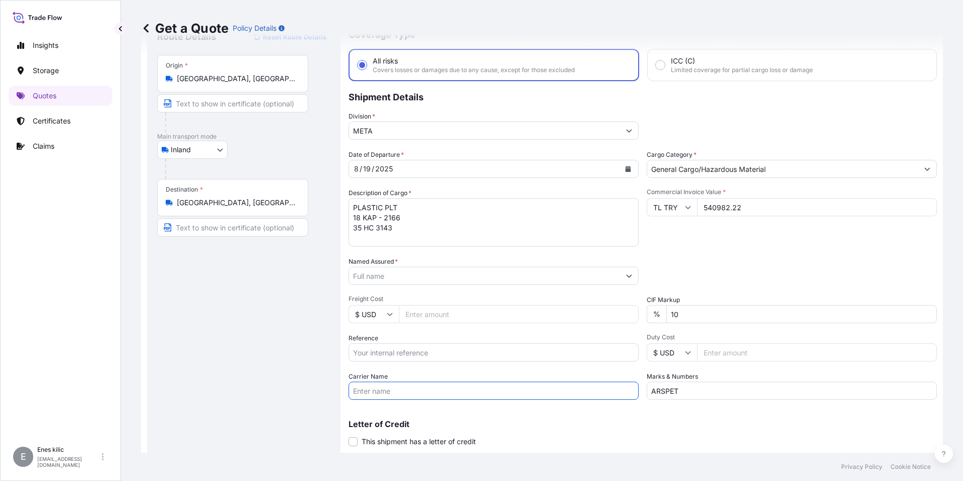
scroll to position [0, 0]
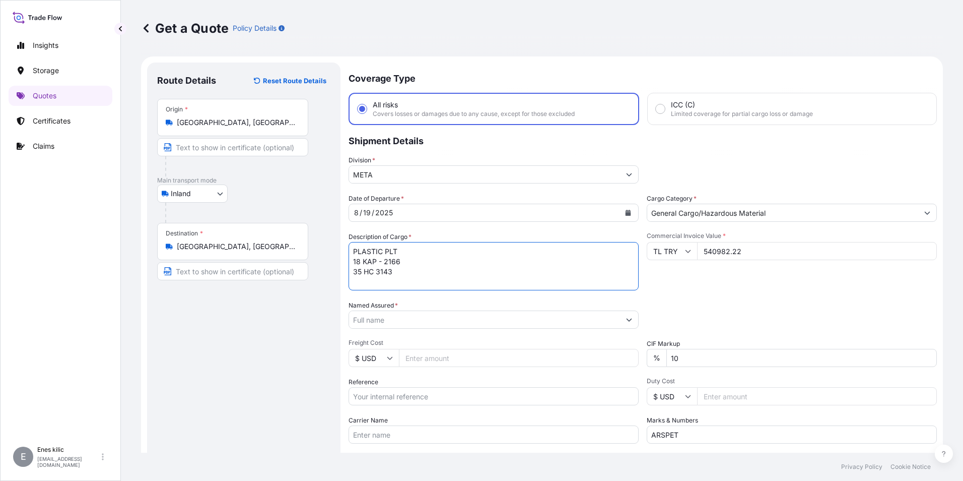
click at [363, 283] on textarea "PLASTIC PLT 18 KAP - 2166 35 HC 3143" at bounding box center [494, 266] width 290 height 48
click at [414, 272] on textarea "PLASTIC PLT 18 KAP - 2166 35 HC 3143" at bounding box center [494, 266] width 290 height 48
type textarea "PLASTIC PLT 18 KAP - 2166 35 HC 3143 INSURANCE PREMIUM USD 35(TAX INCLUDED)"
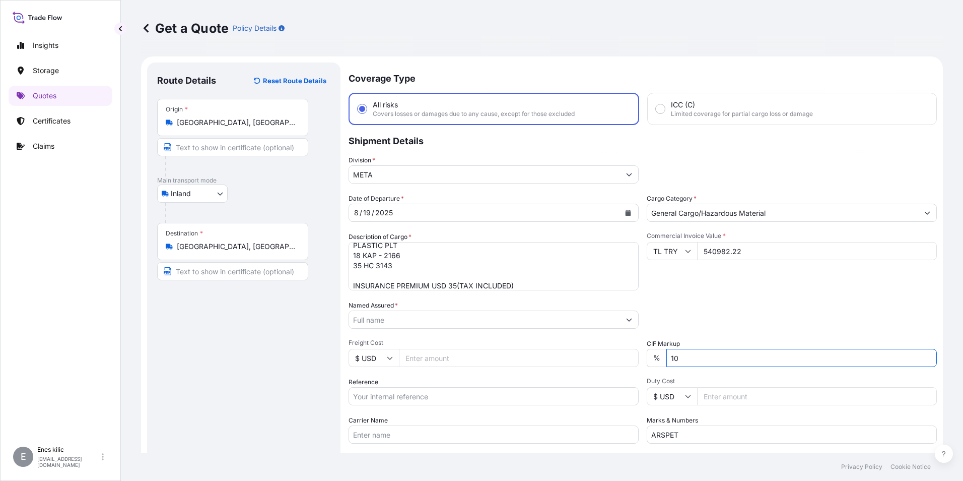
drag, startPoint x: 703, startPoint y: 353, endPoint x: 658, endPoint y: 358, distance: 45.6
click at [656, 359] on div "% 10" at bounding box center [792, 358] width 290 height 18
type input "1"
type input "0"
click at [490, 323] on input "Named Assured *" at bounding box center [484, 319] width 271 height 18
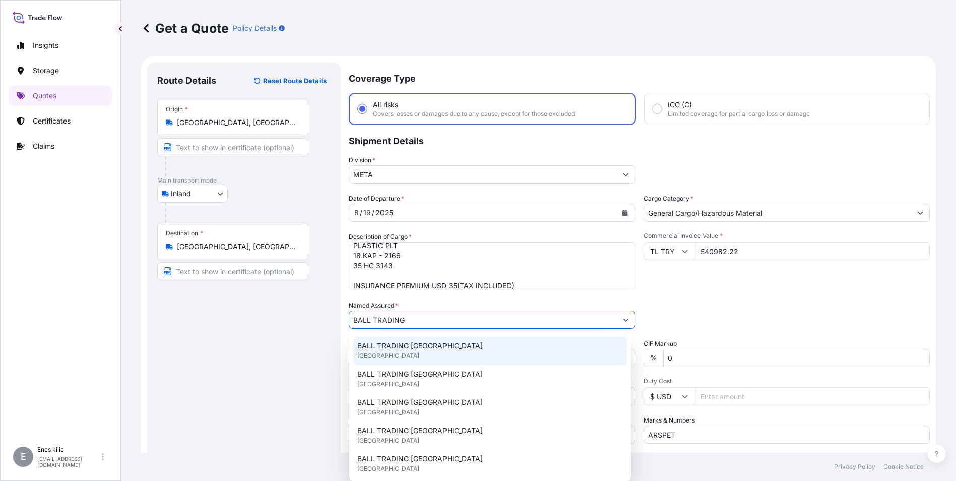
click at [407, 359] on div "BALL TRADING [GEOGRAPHIC_DATA] [GEOGRAPHIC_DATA]" at bounding box center [490, 351] width 274 height 28
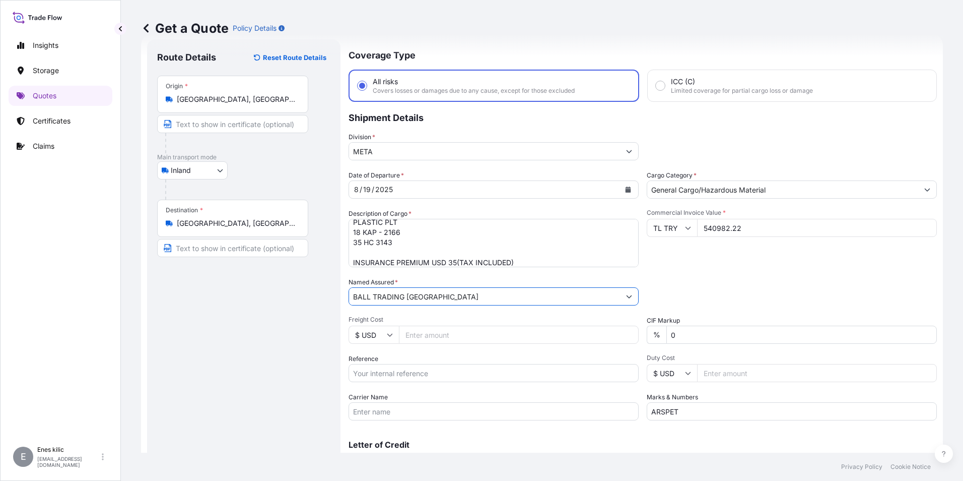
scroll to position [50, 0]
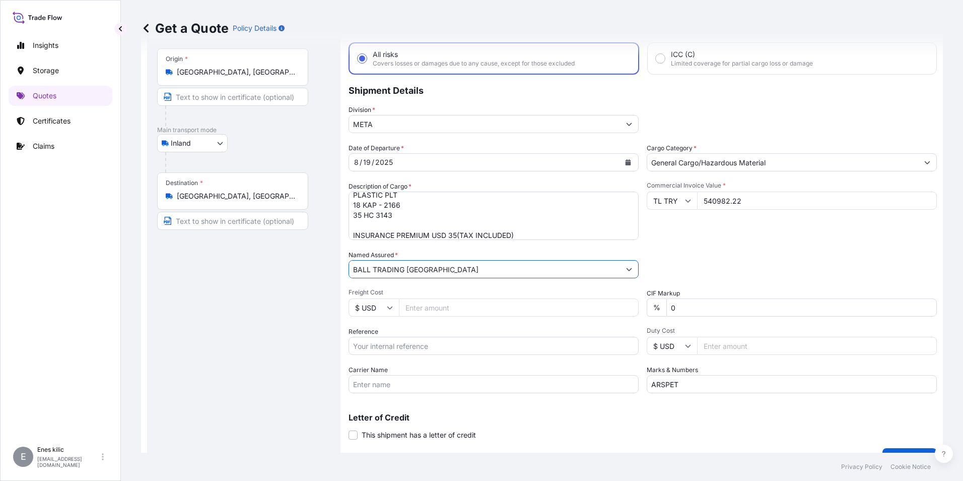
type input "BALL TRADING [GEOGRAPHIC_DATA]"
click at [393, 346] on input "Reference" at bounding box center [494, 346] width 290 height 18
click at [396, 354] on input "Reference" at bounding box center [494, 346] width 290 height 18
paste input "2211773330"
type input "2211773330"
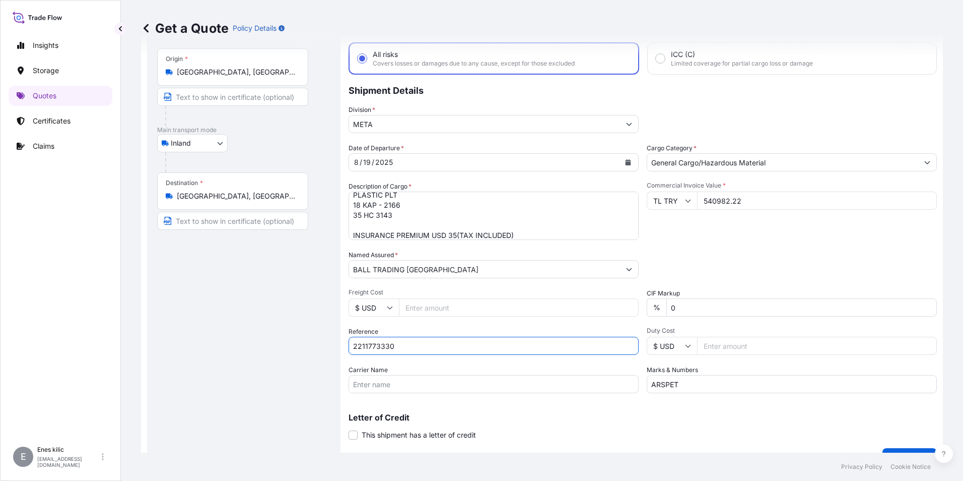
drag, startPoint x: 408, startPoint y: 379, endPoint x: 402, endPoint y: 380, distance: 6.2
click at [408, 379] on input "Carrier Name" at bounding box center [494, 384] width 290 height 18
click at [387, 386] on input "Carrier Name" at bounding box center [494, 384] width 290 height 18
paste input "35 HC 3143"
type input "35 HC 3143"
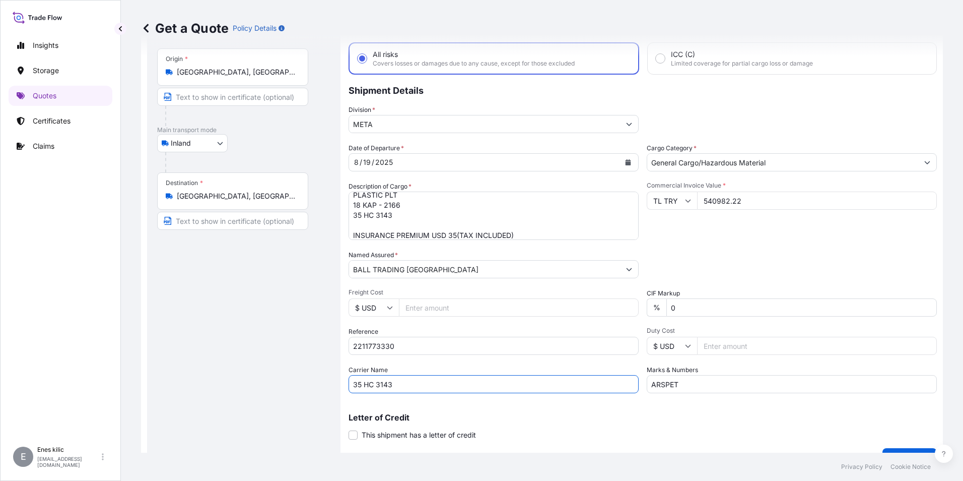
click at [820, 254] on div "Packing Category Type to search a container mode Please select a primary mode o…" at bounding box center [792, 264] width 290 height 28
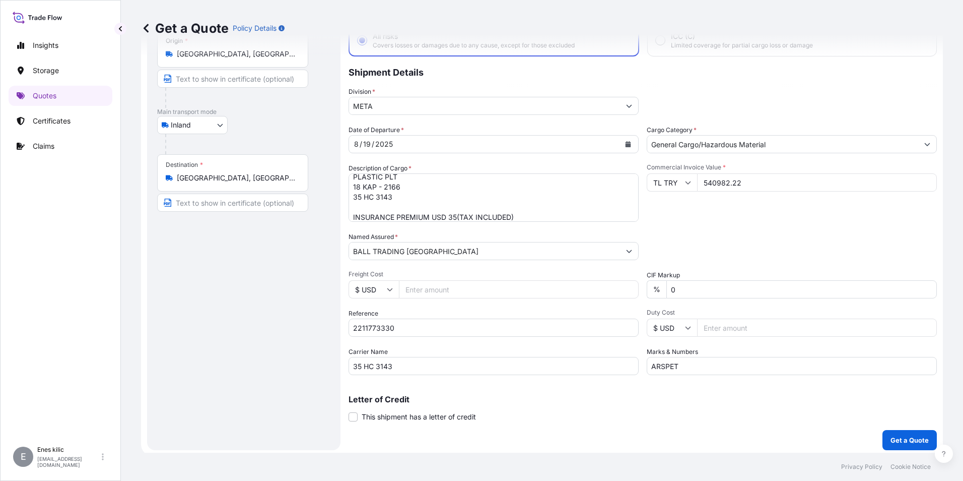
scroll to position [72, 0]
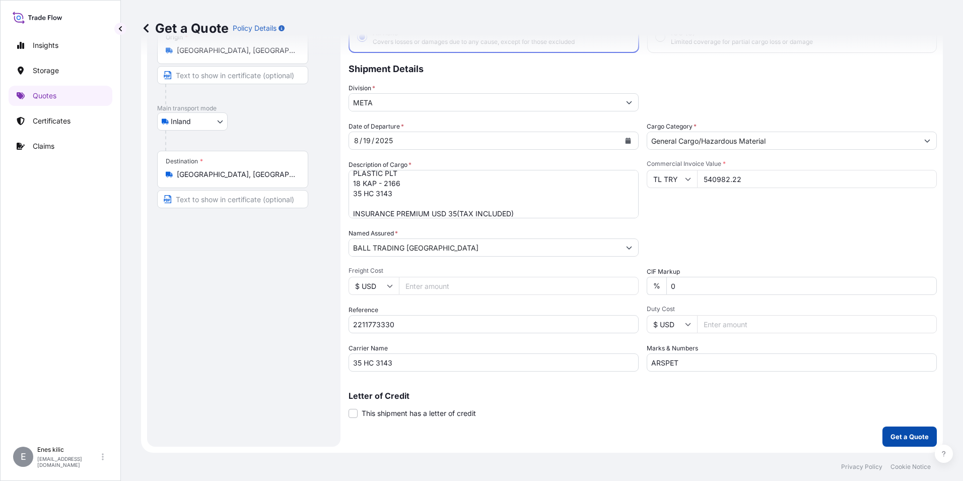
click at [907, 438] on p "Get a Quote" at bounding box center [910, 436] width 38 height 10
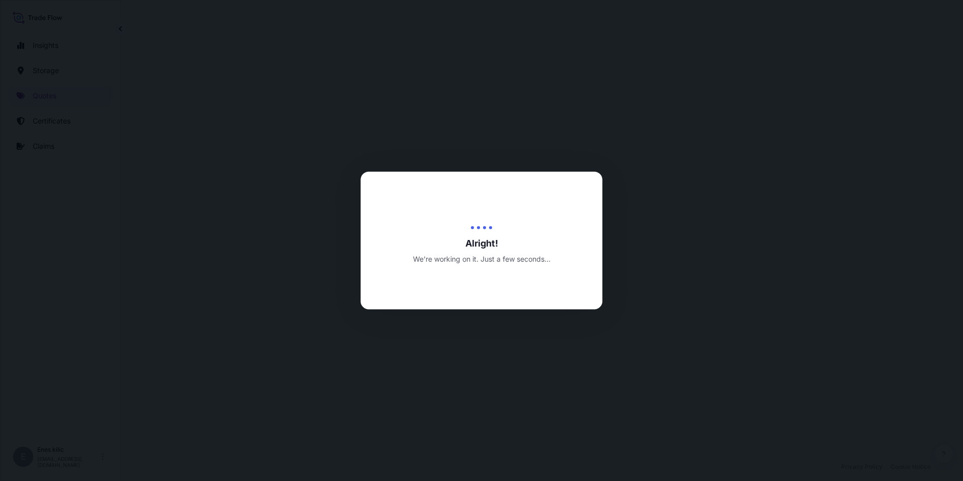
select select "Inland"
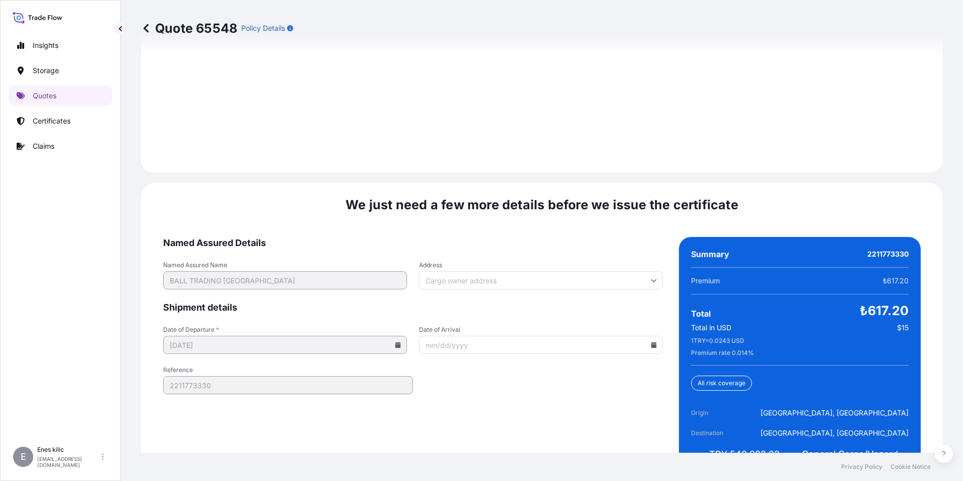
scroll to position [1471, 0]
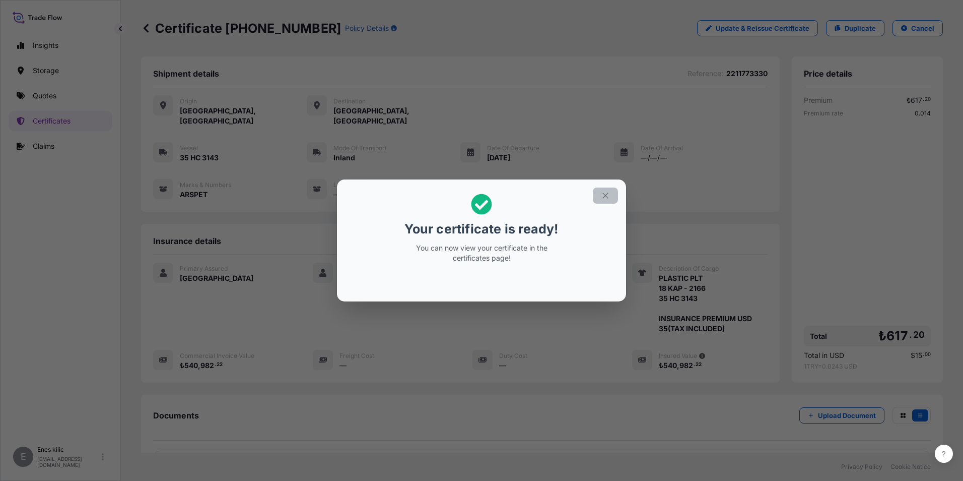
click at [612, 195] on button "button" at bounding box center [605, 195] width 25 height 16
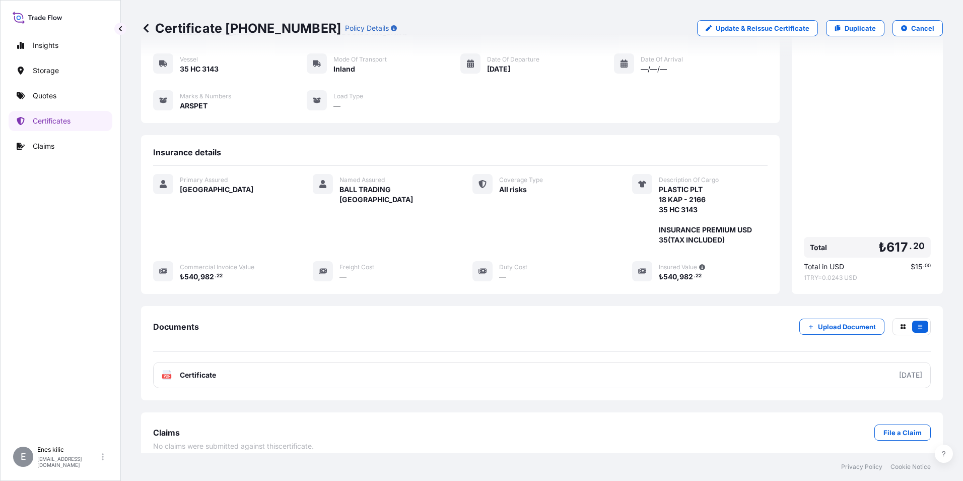
scroll to position [89, 0]
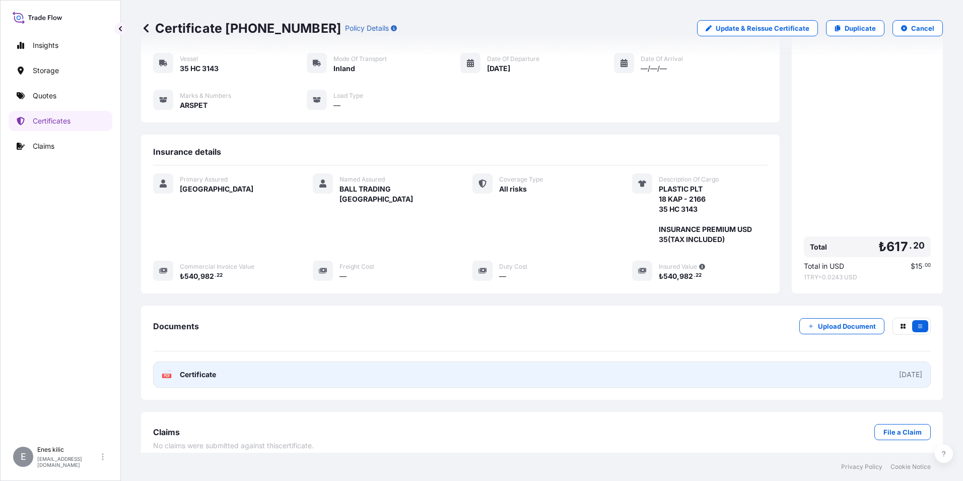
click at [236, 361] on link "PDF Certificate [DATE]" at bounding box center [542, 374] width 778 height 26
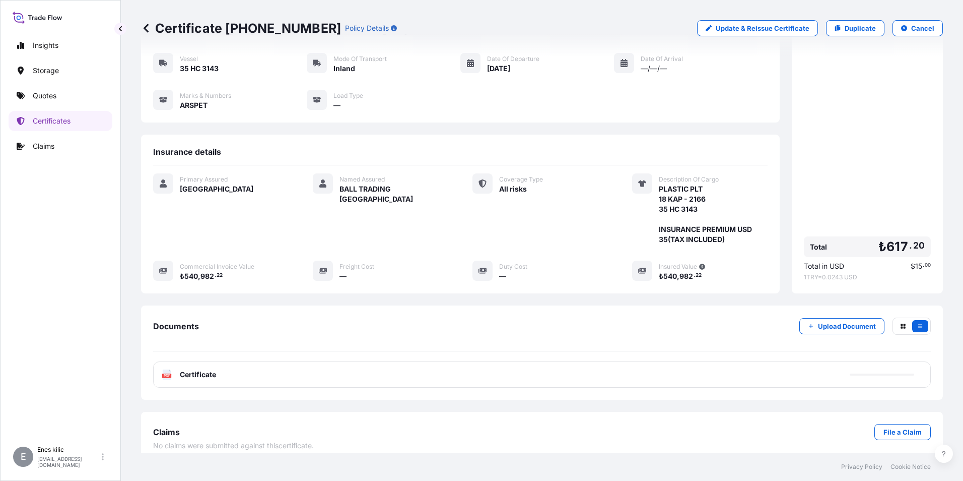
scroll to position [0, 0]
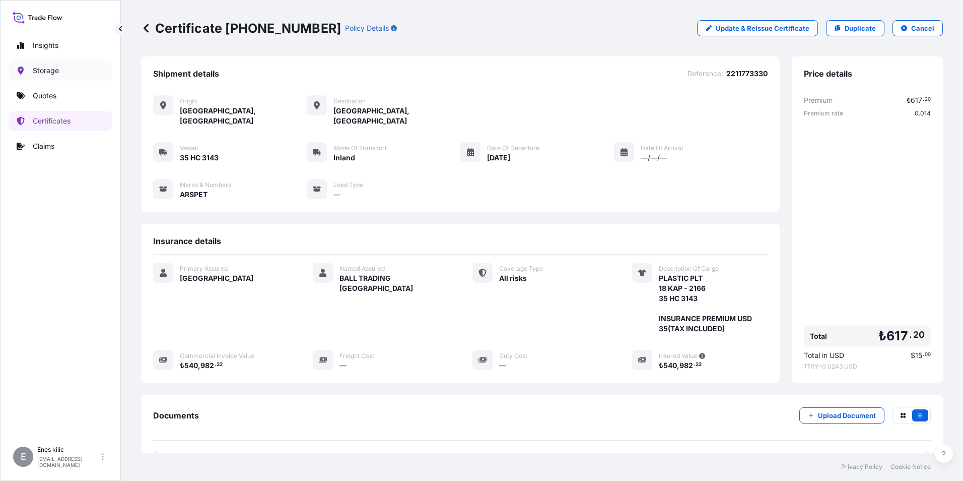
click at [61, 95] on link "Quotes" at bounding box center [61, 96] width 104 height 20
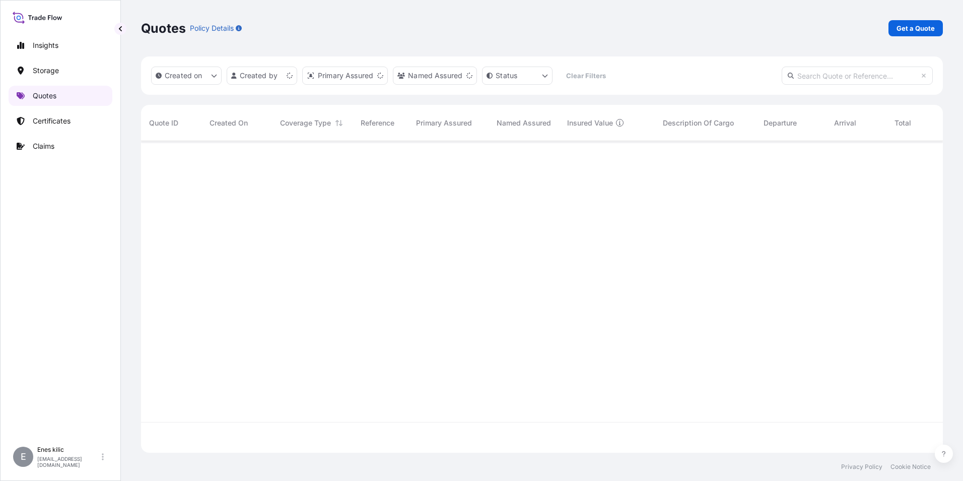
scroll to position [309, 795]
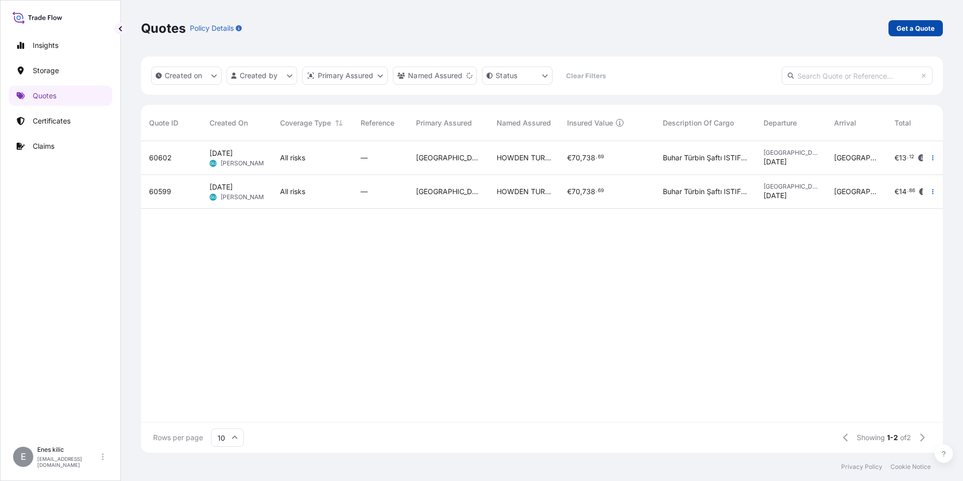
click at [920, 31] on p "Get a Quote" at bounding box center [916, 28] width 38 height 10
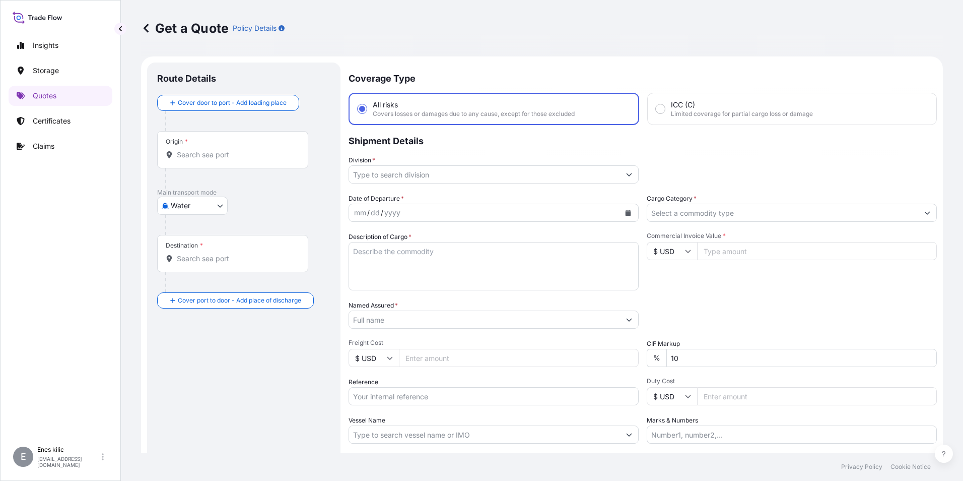
scroll to position [16, 0]
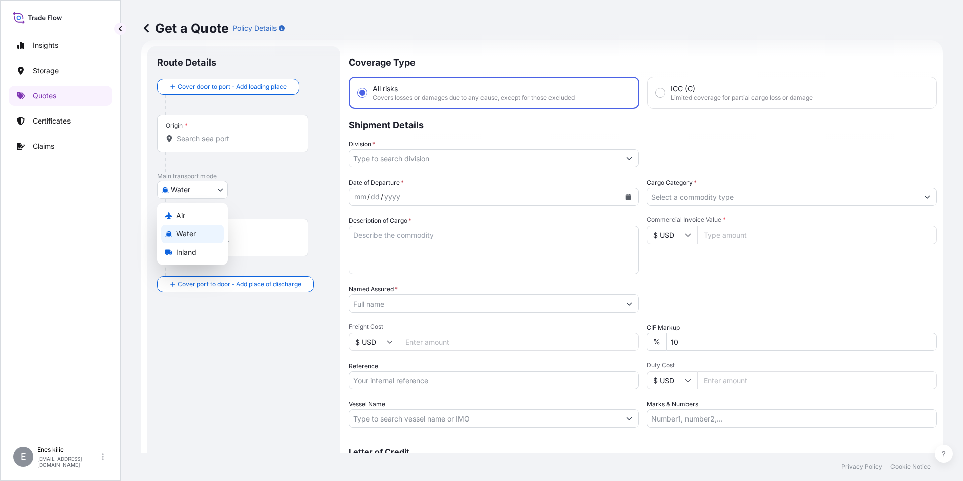
click at [208, 191] on body "Insights Storage Quotes Certificates Claims E [PERSON_NAME] [PERSON_NAME][EMAIL…" at bounding box center [481, 240] width 963 height 481
click at [203, 250] on div "Inland" at bounding box center [192, 252] width 62 height 18
select select "Inland"
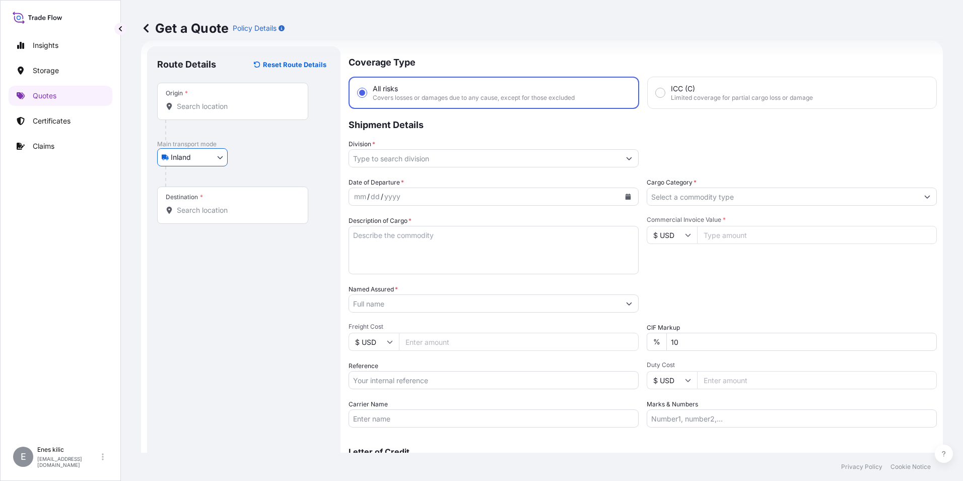
click at [219, 116] on div "Origin *" at bounding box center [232, 101] width 151 height 37
click at [219, 111] on input "Origin *" at bounding box center [236, 106] width 119 height 10
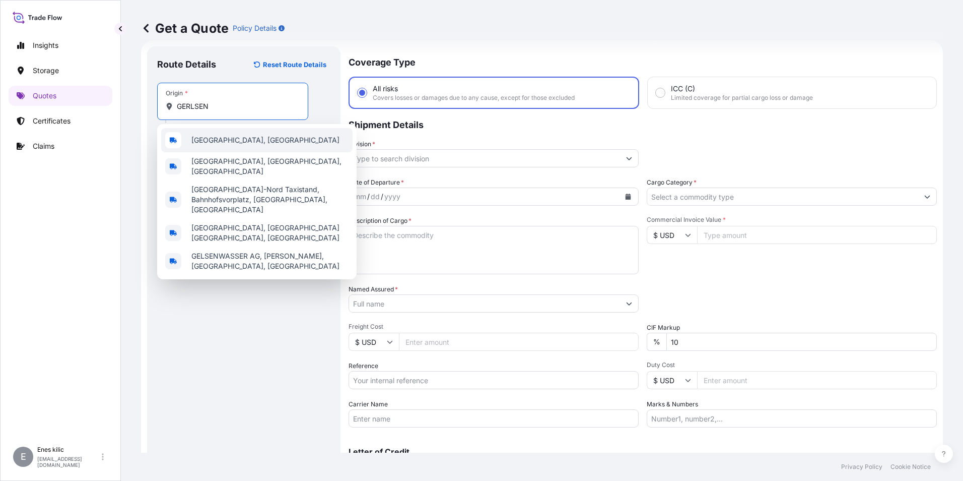
click at [239, 140] on span "[GEOGRAPHIC_DATA], [GEOGRAPHIC_DATA]" at bounding box center [265, 140] width 148 height 10
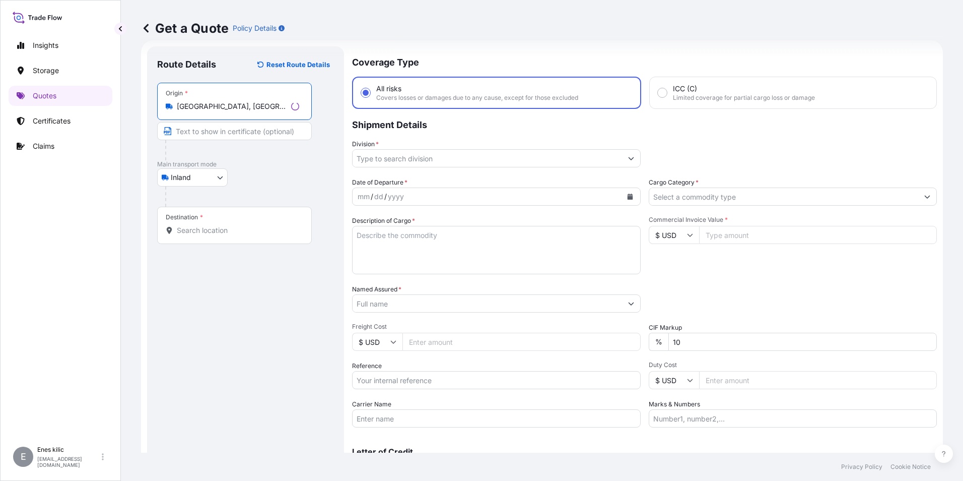
type input "[GEOGRAPHIC_DATA], [GEOGRAPHIC_DATA]"
click at [241, 232] on input "Destination *" at bounding box center [238, 230] width 122 height 10
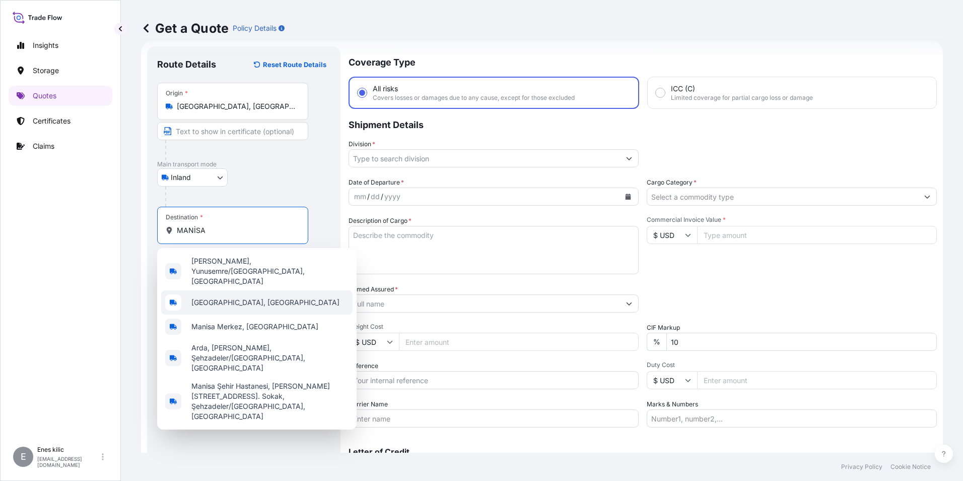
click at [238, 293] on div "[GEOGRAPHIC_DATA], [GEOGRAPHIC_DATA]" at bounding box center [256, 302] width 191 height 24
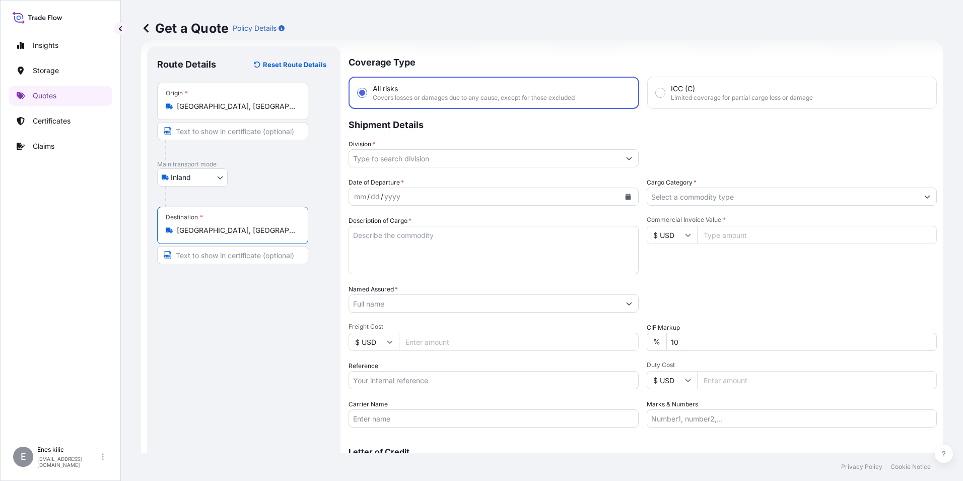
type input "[GEOGRAPHIC_DATA], [GEOGRAPHIC_DATA]"
click at [408, 156] on input "Division *" at bounding box center [484, 158] width 271 height 18
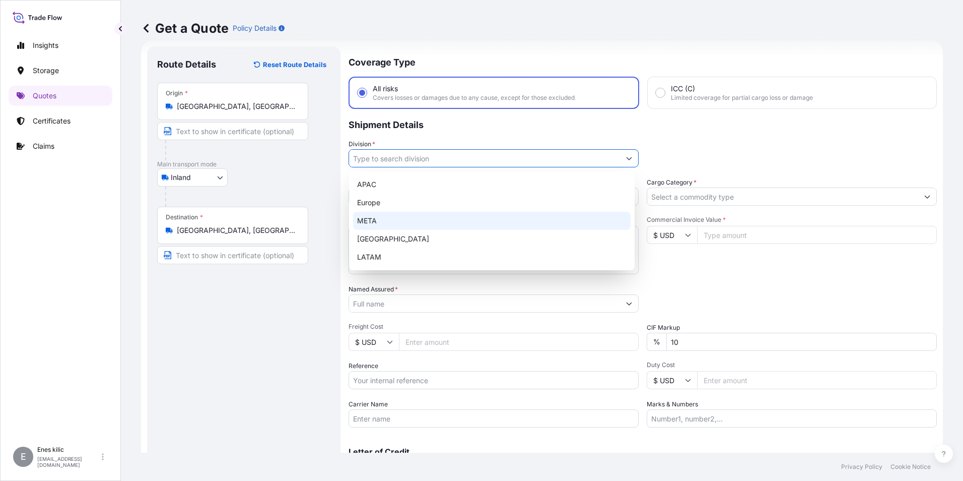
click at [432, 219] on div "META" at bounding box center [492, 221] width 278 height 18
type input "META"
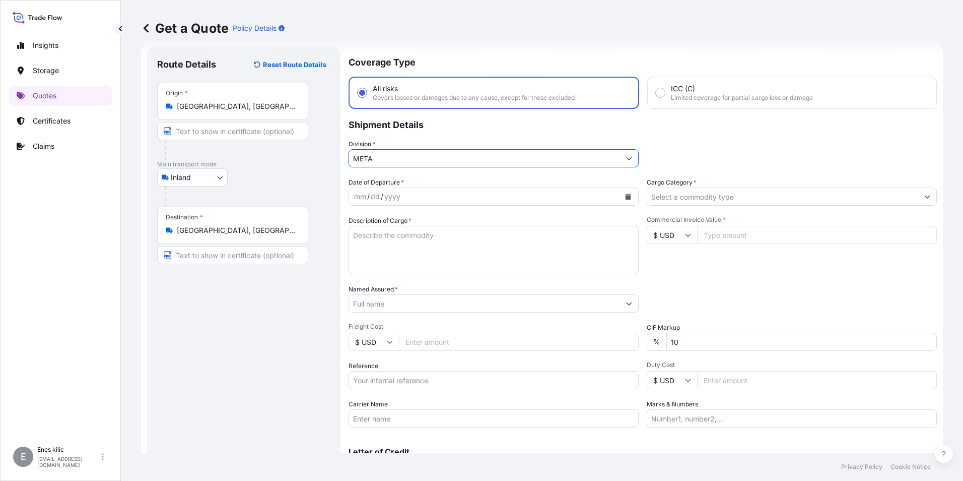
click at [716, 197] on input "Cargo Category *" at bounding box center [782, 196] width 271 height 18
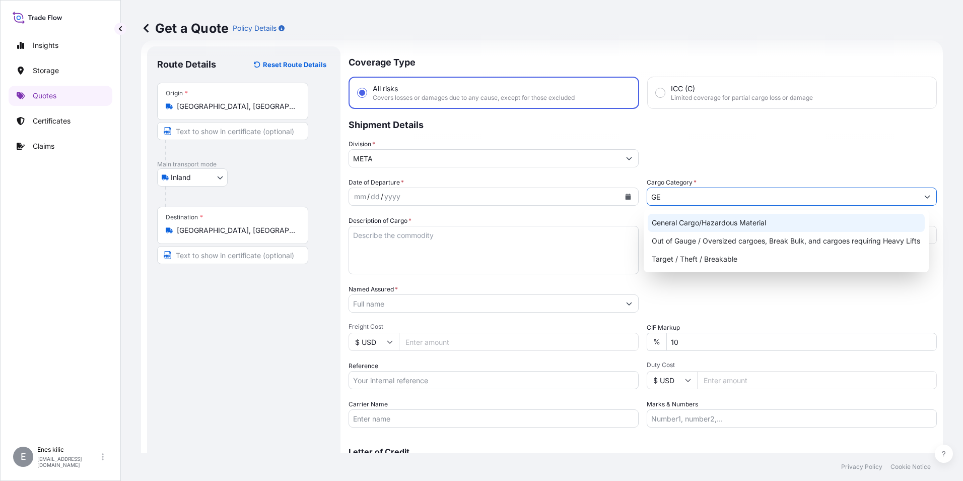
click at [721, 221] on div "General Cargo/Hazardous Material" at bounding box center [787, 223] width 278 height 18
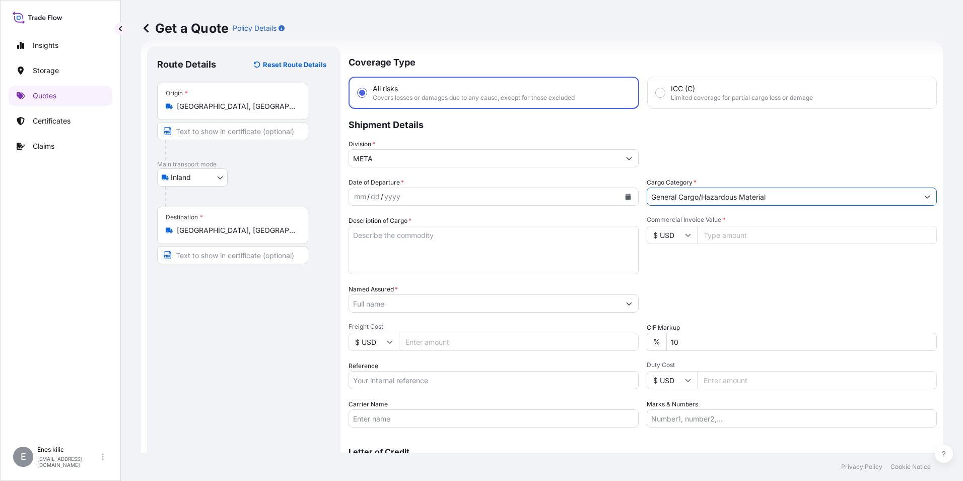
type input "General Cargo/Hazardous Material"
click at [453, 189] on div "mm / dd / yyyy" at bounding box center [484, 196] width 271 height 18
click at [628, 198] on button "Calendar" at bounding box center [628, 196] width 16 height 16
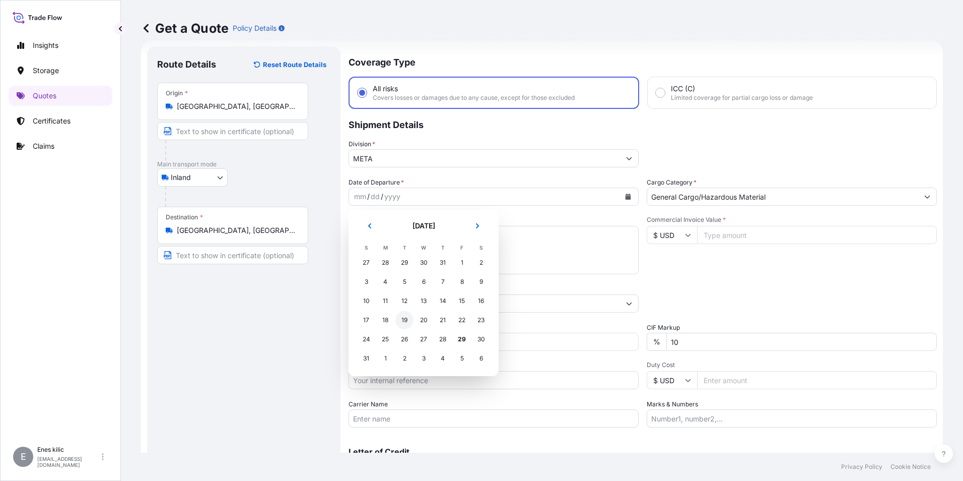
click at [402, 322] on div "19" at bounding box center [405, 320] width 18 height 18
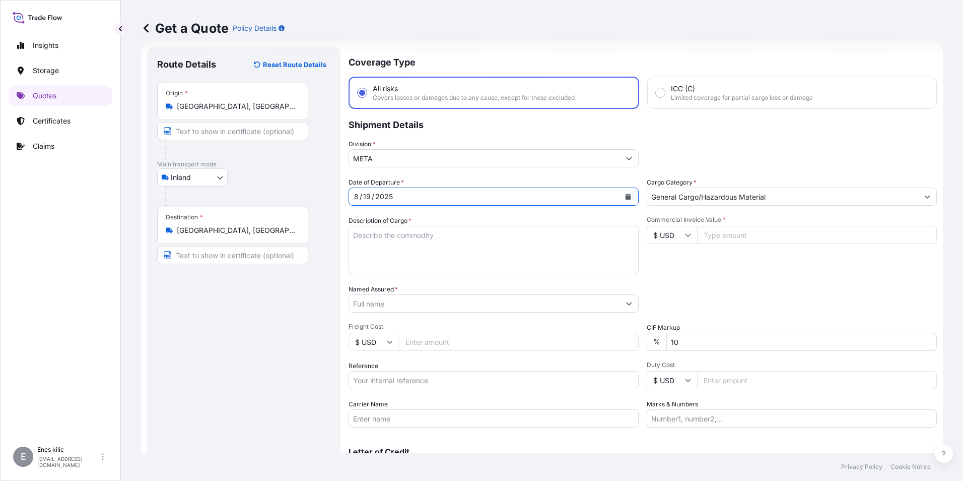
click at [438, 244] on textarea "Description of Cargo *" at bounding box center [494, 250] width 290 height 48
click at [389, 240] on textarea "Description of Cargo *" at bounding box center [494, 250] width 290 height 48
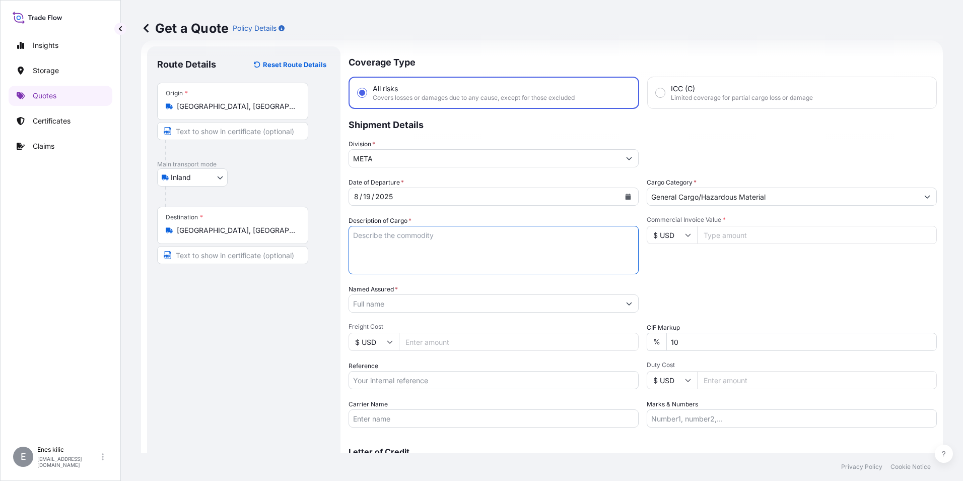
paste textarea "PLASTIC PLT"
click at [462, 238] on textarea "PLASTIC PLT" at bounding box center [494, 250] width 290 height 48
paste textarea "18 KAP - 2166"
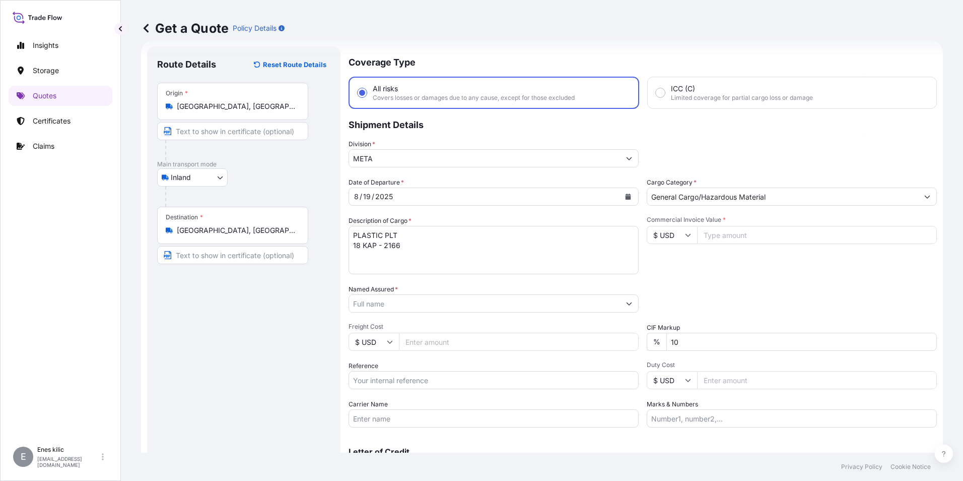
click at [443, 247] on textarea "PLASTIC PLT 18 KAP - 2166" at bounding box center [494, 250] width 290 height 48
paste textarea "35 AVG 761"
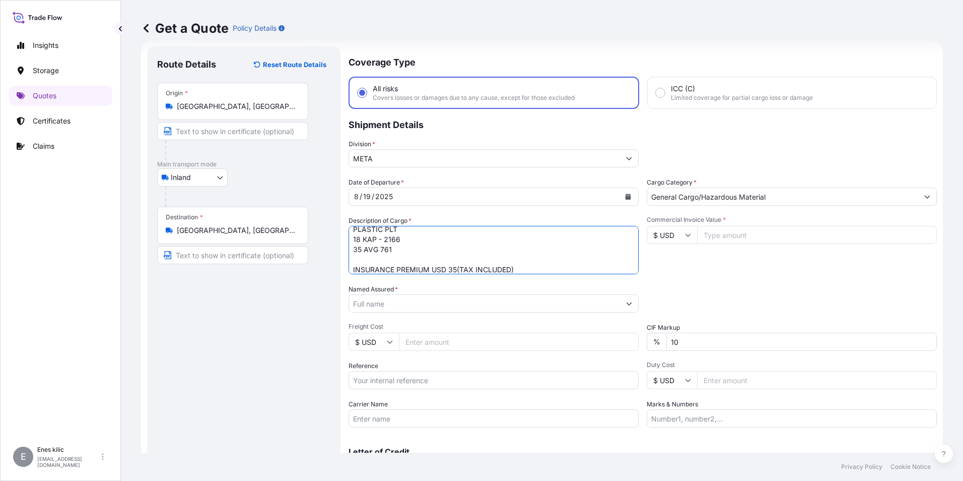
type textarea "PLASTIC PLT 18 KAP - 2166 35 AVG 761 INSURANCE PREMIUM USD 35(TAX INCLUDED)"
click at [671, 232] on input "$ USD" at bounding box center [672, 235] width 50 height 18
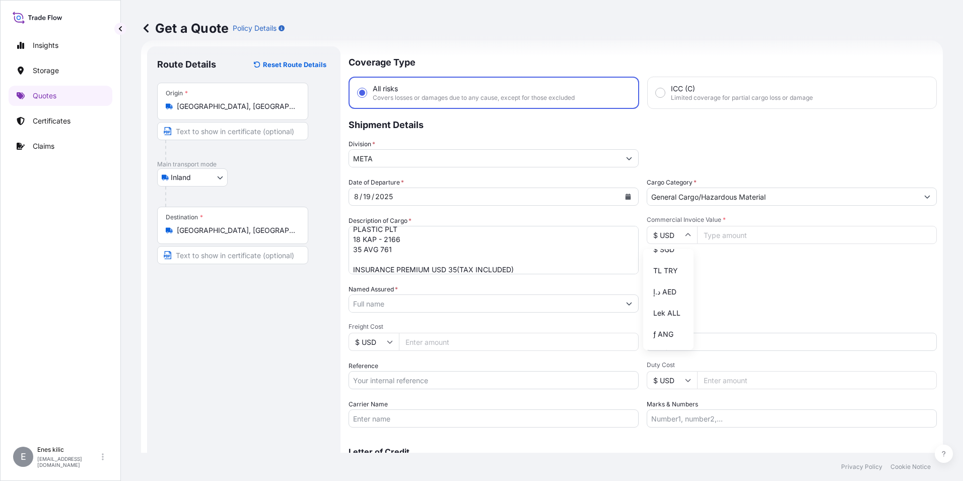
scroll to position [353, 0]
click at [664, 279] on div "TL TRY" at bounding box center [668, 269] width 42 height 19
type input "TL TRY"
click at [718, 235] on input "Commercial Invoice Value *" at bounding box center [817, 235] width 240 height 18
type input "540982.22"
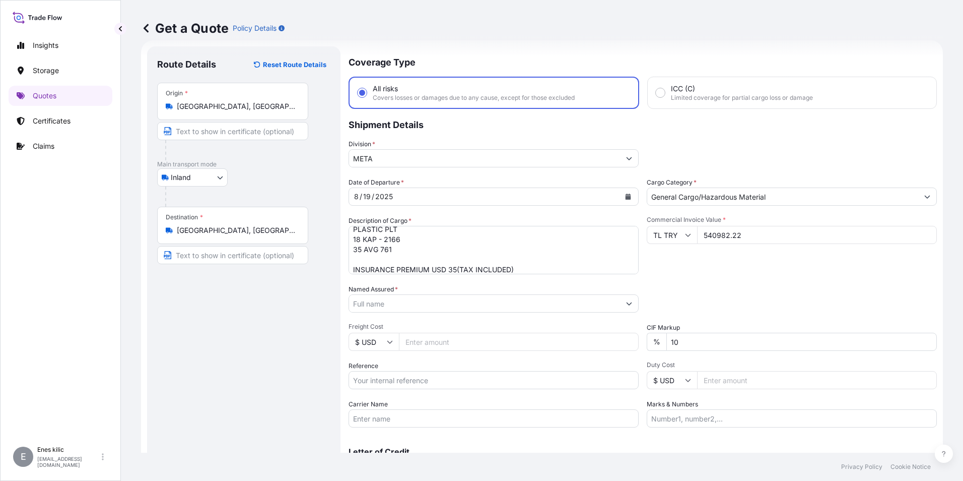
click at [497, 298] on input "Named Assured *" at bounding box center [484, 303] width 271 height 18
click at [368, 304] on input "Named Assured *" at bounding box center [484, 303] width 271 height 18
paste input "BALL TRADING [GEOGRAPHIC_DATA]"
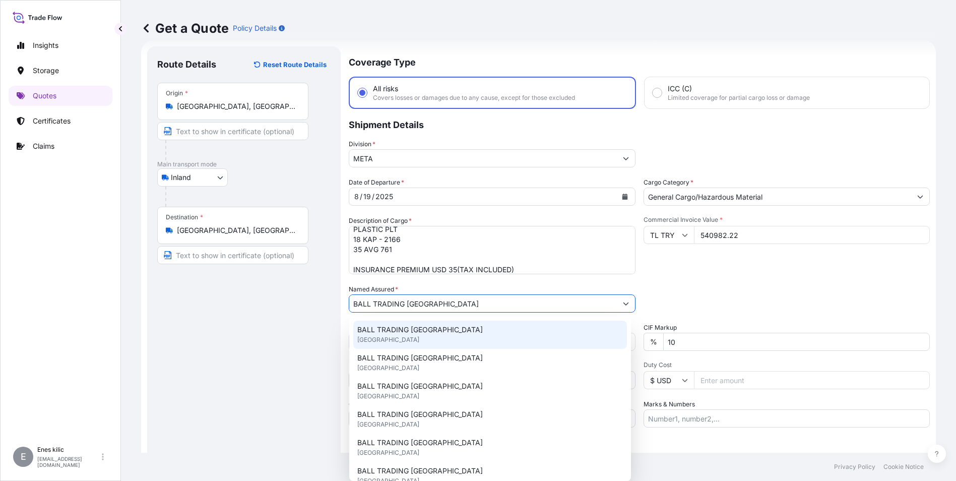
click at [430, 336] on div "BALL TRADING [GEOGRAPHIC_DATA] [GEOGRAPHIC_DATA]" at bounding box center [490, 334] width 274 height 28
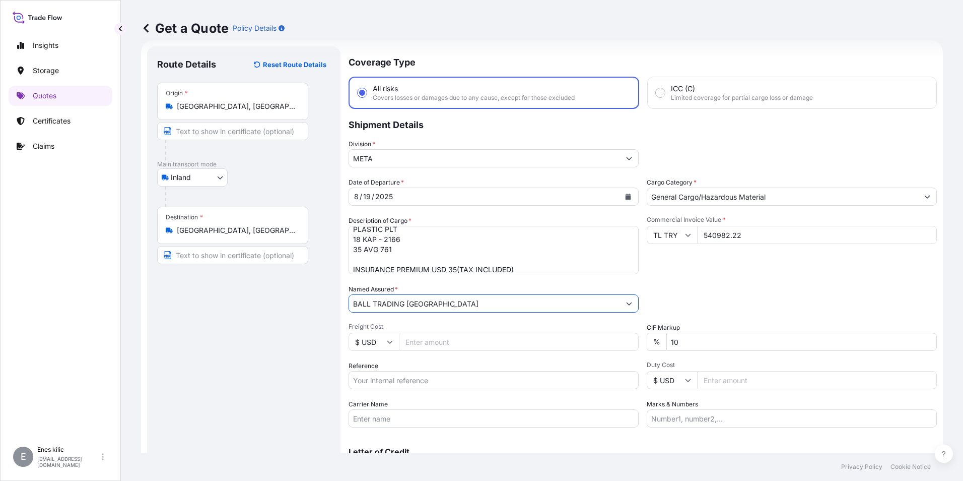
type input "BALL TRADING [GEOGRAPHIC_DATA]"
drag, startPoint x: 728, startPoint y: 349, endPoint x: 421, endPoint y: 330, distance: 306.9
click at [421, 330] on div "Date of Departure * [DATE] Cargo Category * General Cargo/Hazardous Material De…" at bounding box center [643, 302] width 589 height 250
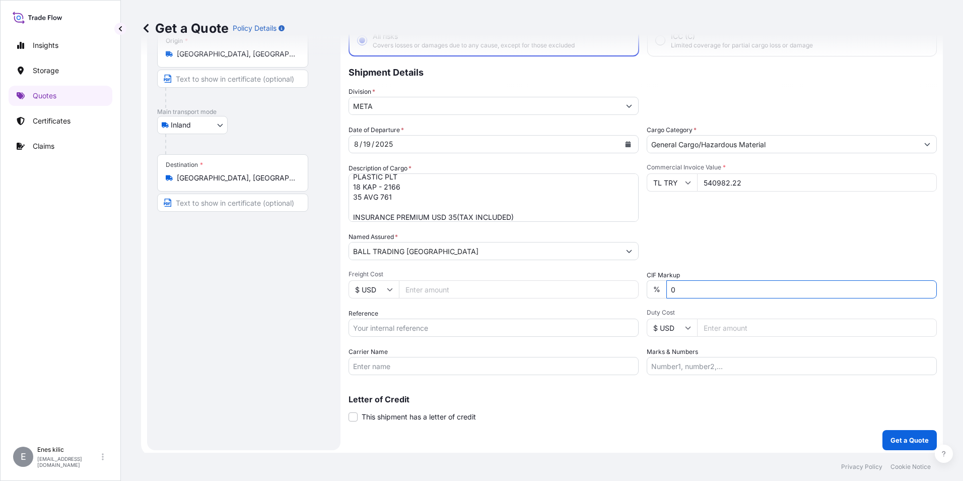
scroll to position [72, 0]
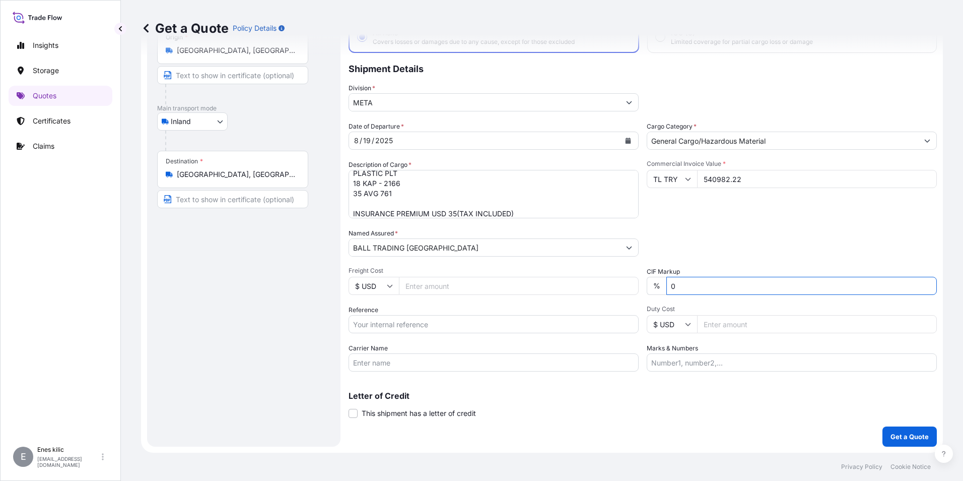
type input "0"
click at [444, 329] on input "Reference" at bounding box center [494, 324] width 290 height 18
click at [395, 329] on input "Reference" at bounding box center [494, 324] width 290 height 18
paste input "2211773332"
type input "2211773332"
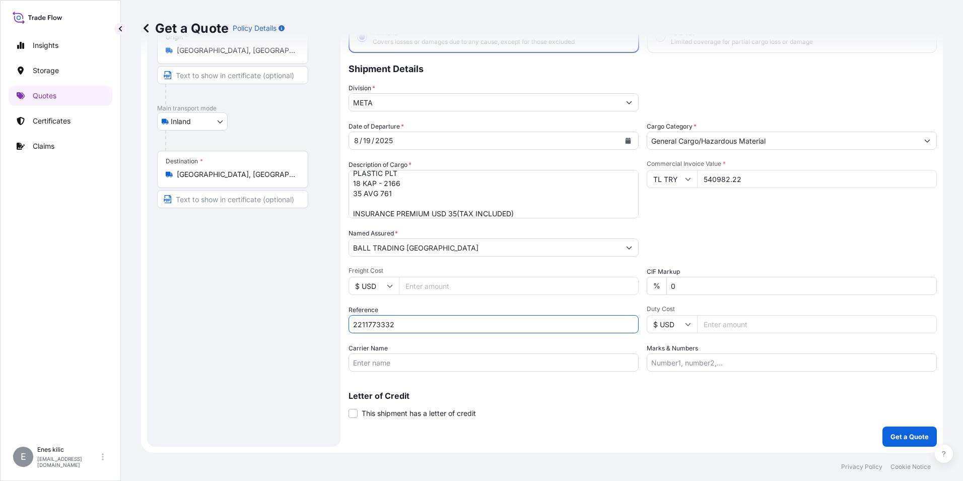
click at [535, 370] on input "Carrier Name" at bounding box center [494, 362] width 290 height 18
click at [422, 360] on input "Carrier Name" at bounding box center [494, 362] width 290 height 18
paste input "35 AVG 761"
type input "35 AVG 761"
click at [786, 353] on div "Marks & Numbers" at bounding box center [792, 357] width 290 height 28
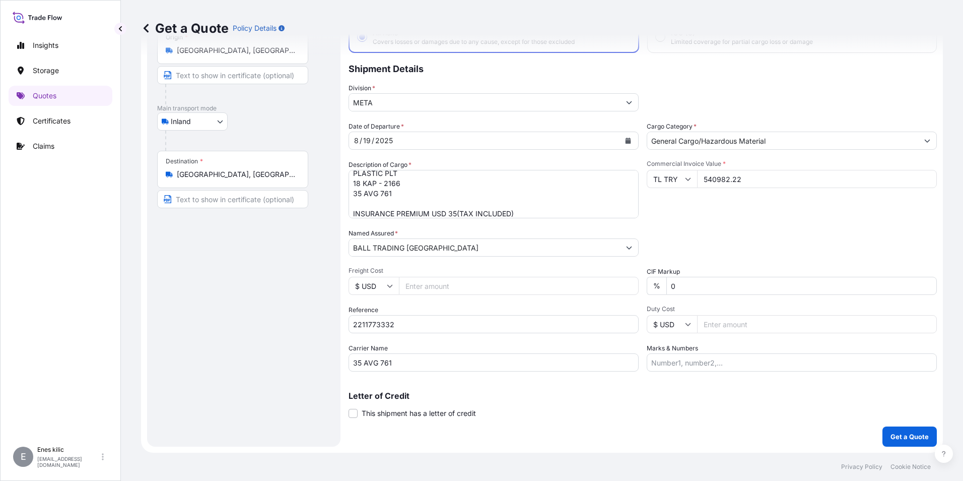
click at [726, 365] on input "Marks & Numbers" at bounding box center [792, 362] width 290 height 18
click at [755, 362] on input "Marks & Numbers" at bounding box center [792, 362] width 290 height 18
click at [754, 364] on input "Marks & Numbers" at bounding box center [792, 362] width 290 height 18
paste input "ARSPET"
type input "ARSPET"
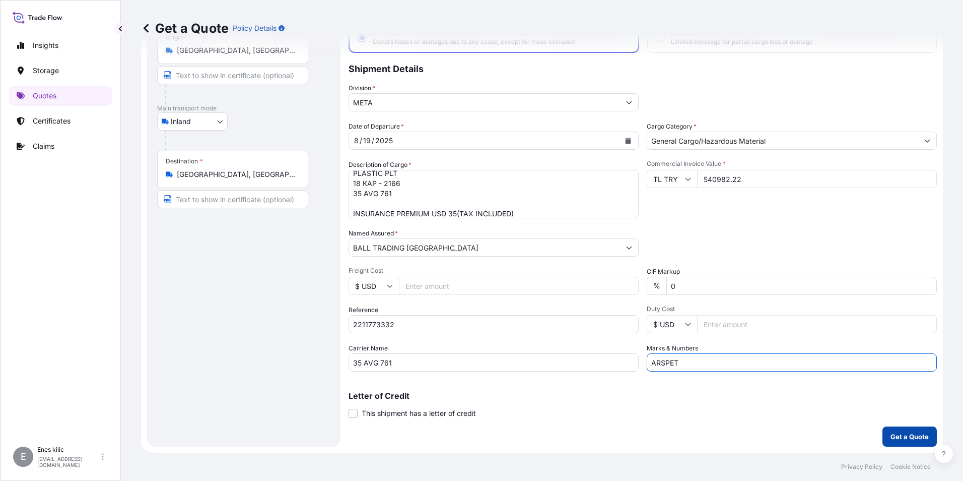
click at [894, 432] on p "Get a Quote" at bounding box center [910, 436] width 38 height 10
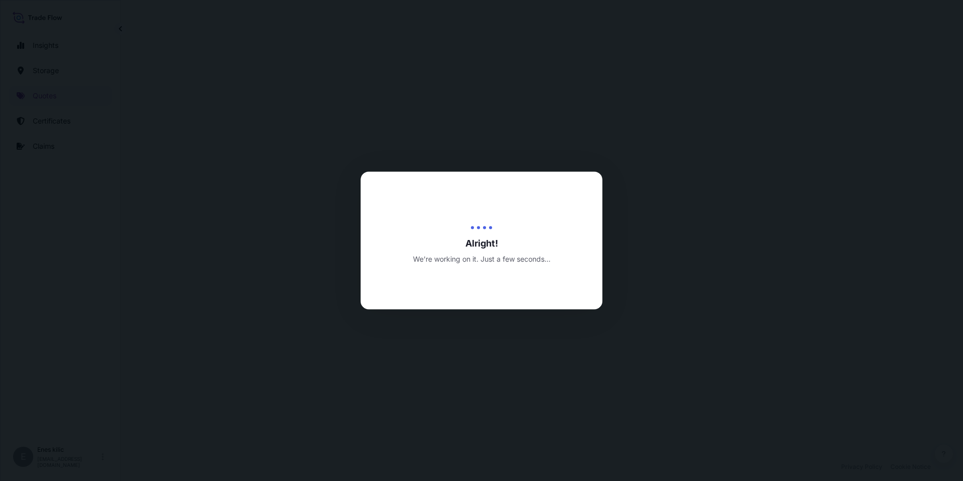
select select "Inland"
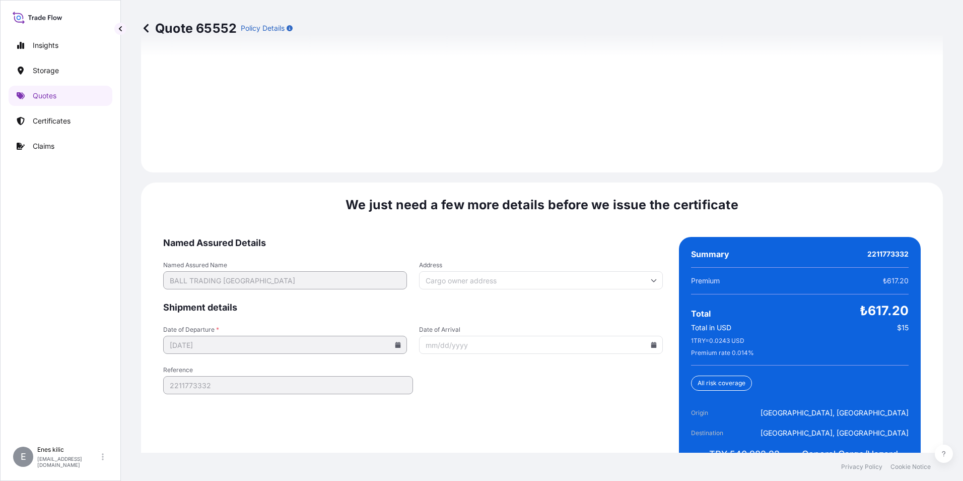
scroll to position [1471, 0]
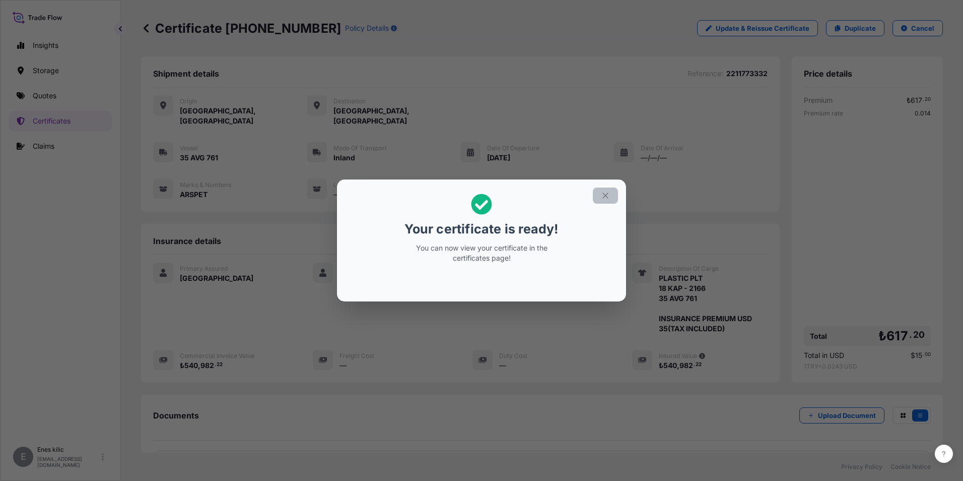
click at [608, 194] on icon "button" at bounding box center [605, 195] width 9 height 9
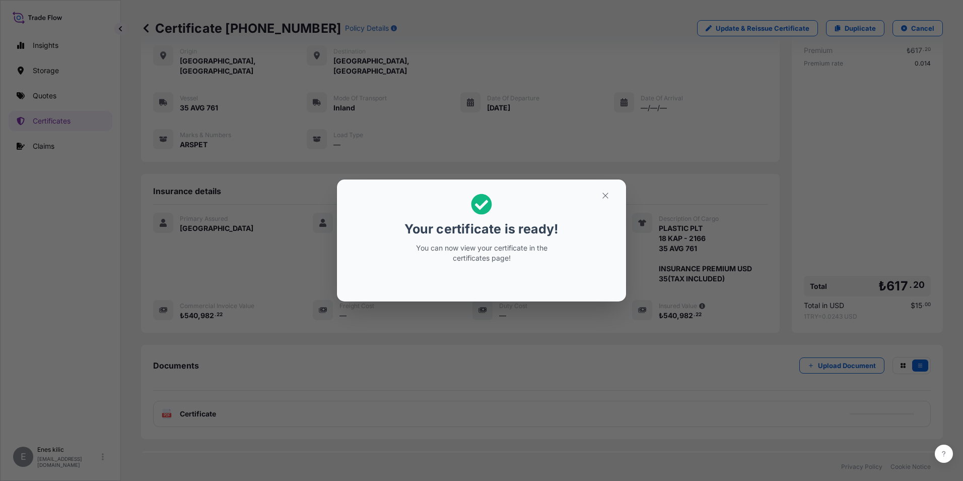
scroll to position [99, 0]
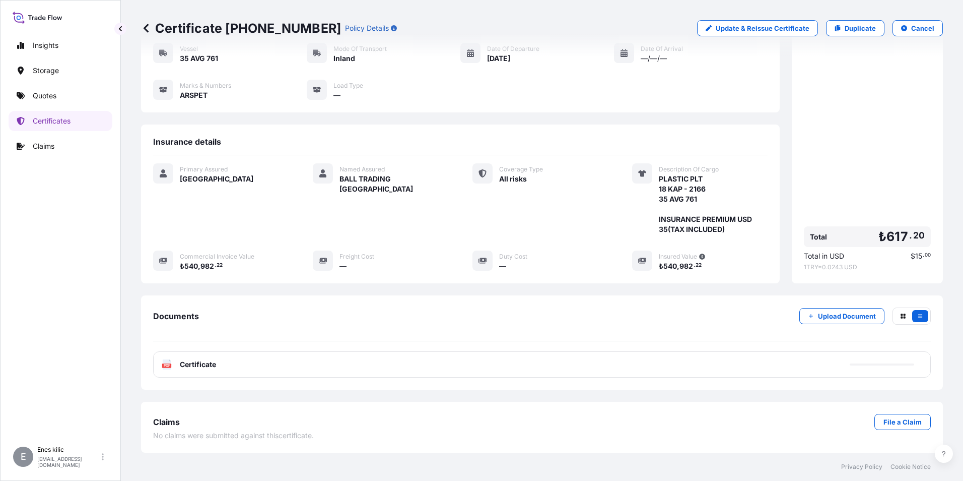
click at [296, 311] on div "Documents Upload Document" at bounding box center [542, 324] width 778 height 34
click at [209, 368] on span "Certificate" at bounding box center [198, 364] width 36 height 10
